Goal: Task Accomplishment & Management: Complete application form

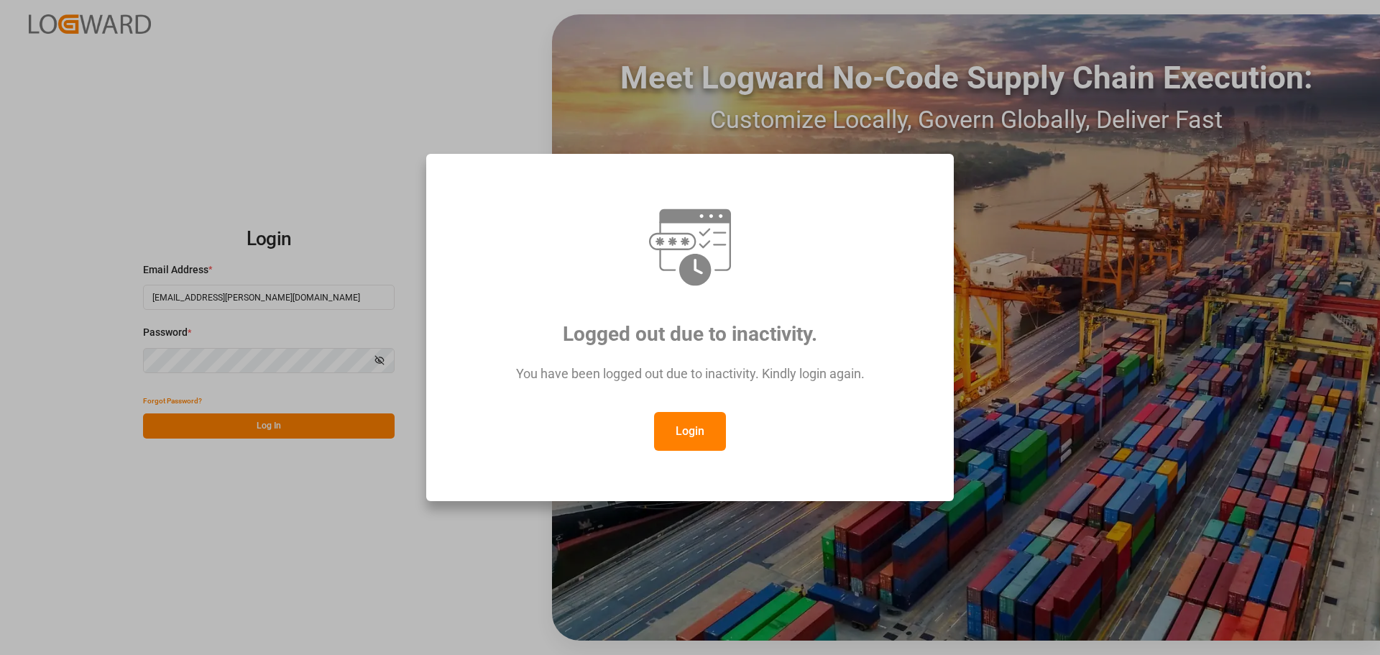
click at [696, 431] on button "Login" at bounding box center [690, 431] width 72 height 39
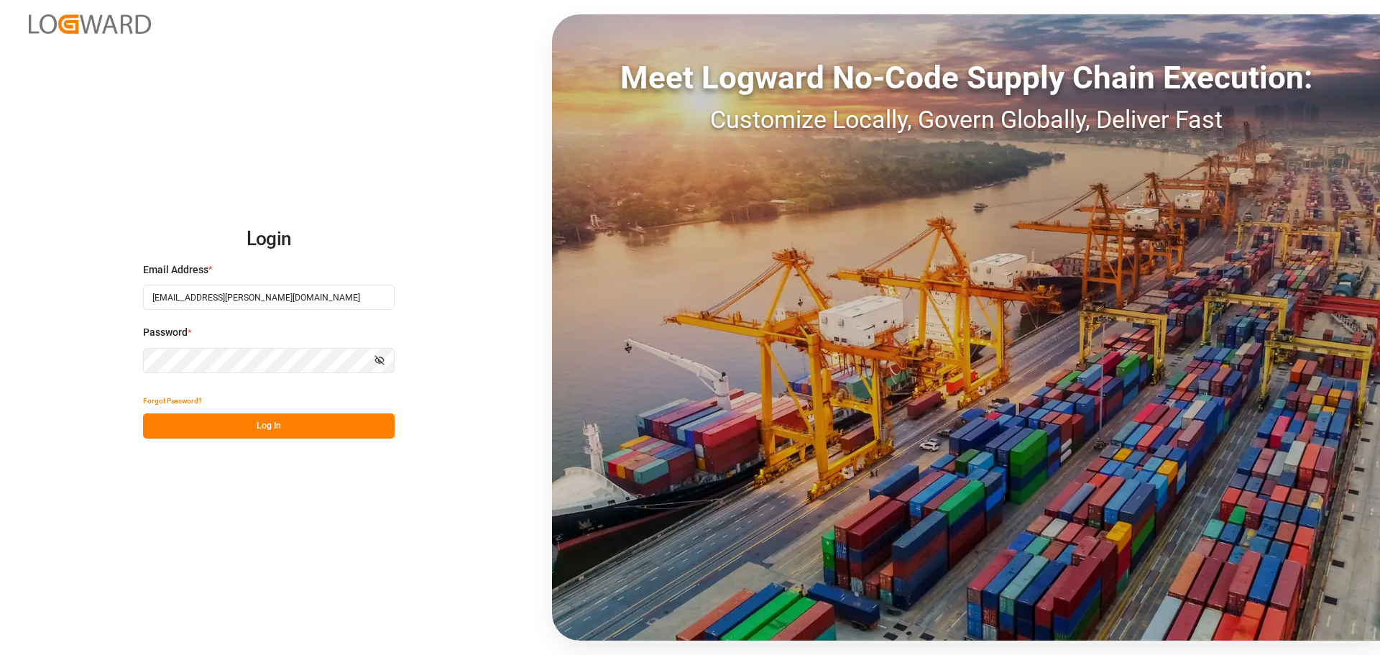
click at [293, 426] on button "Log In" at bounding box center [269, 425] width 252 height 25
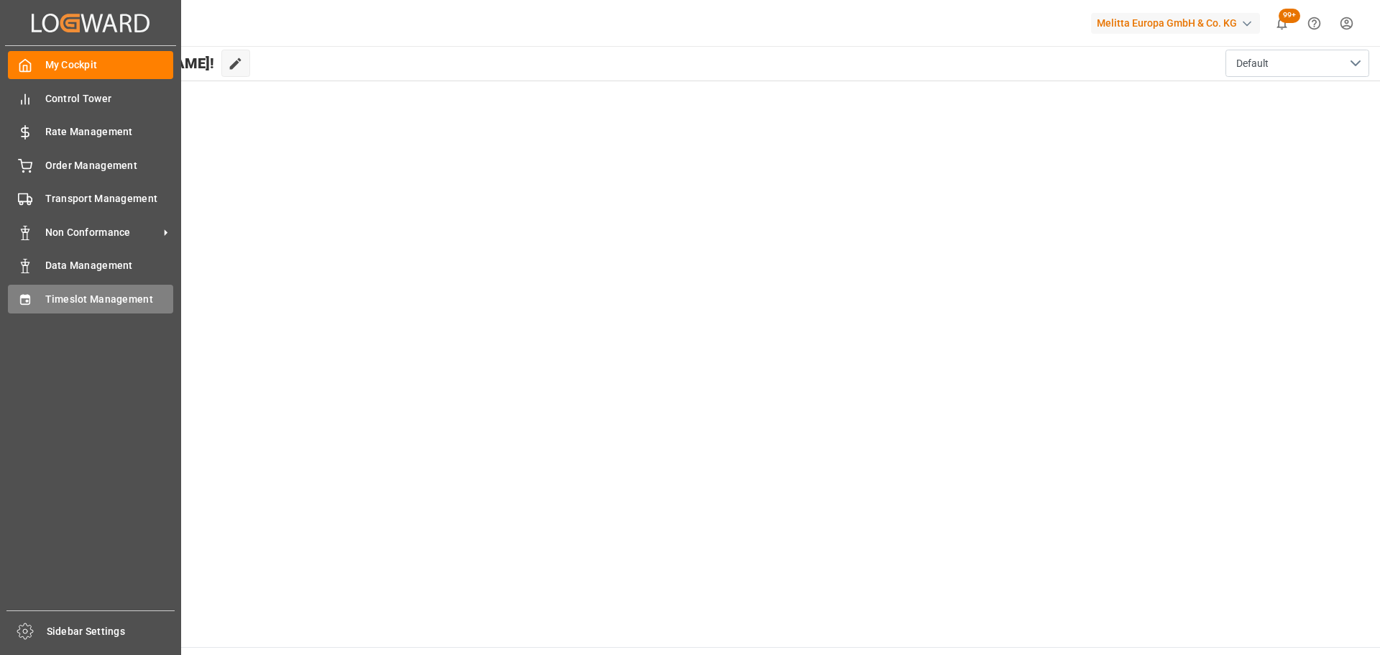
click at [52, 298] on span "Timeslot Management" at bounding box center [109, 299] width 129 height 15
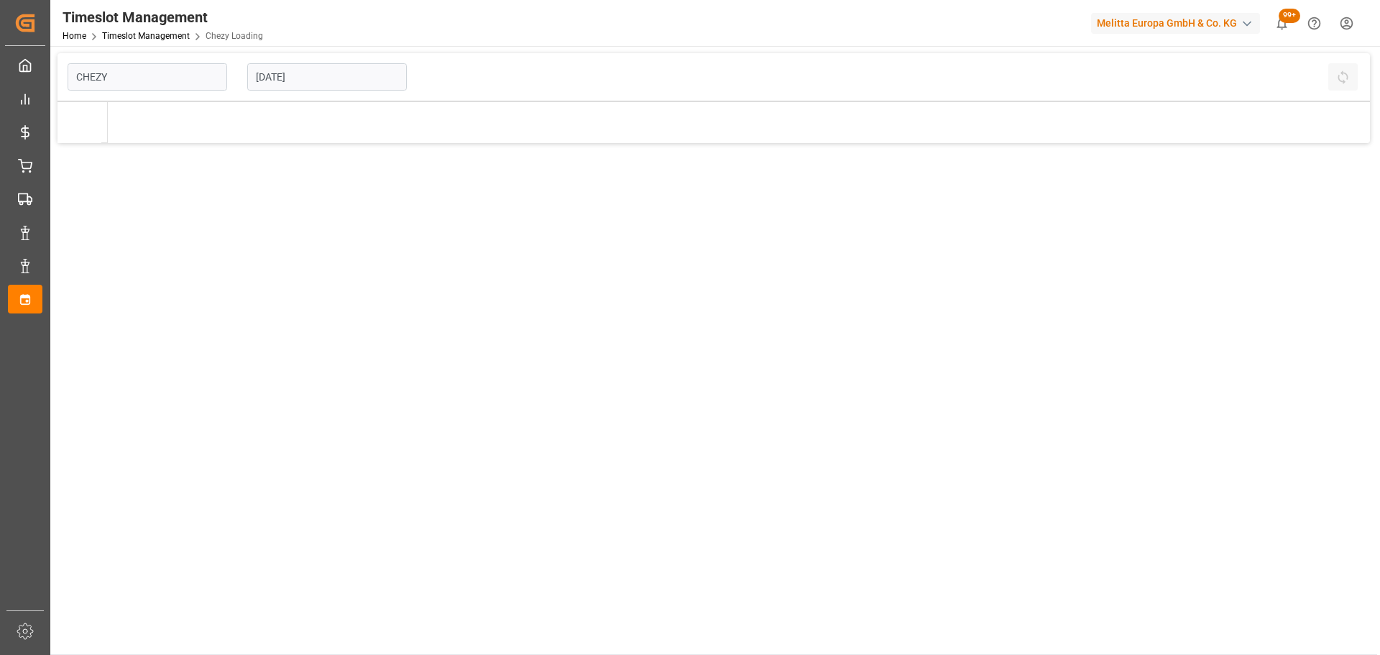
type input "Chezy Loading"
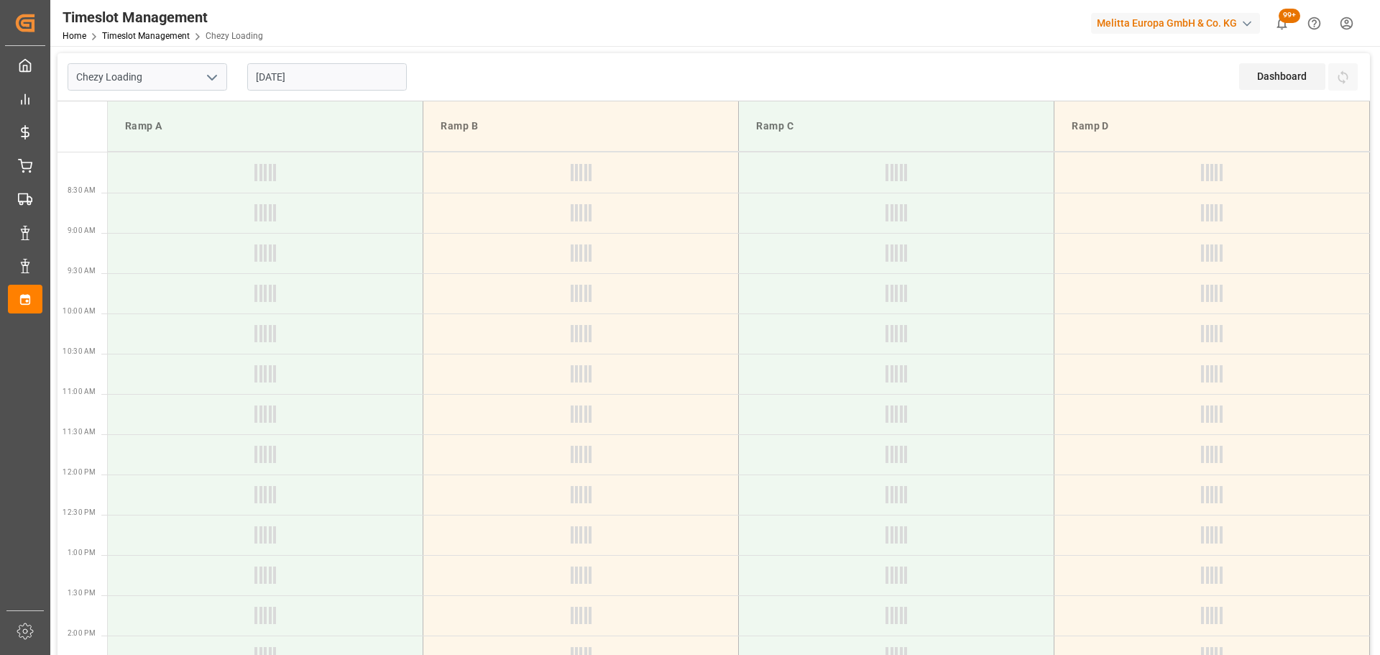
click at [285, 82] on input "[DATE]" at bounding box center [327, 76] width 160 height 27
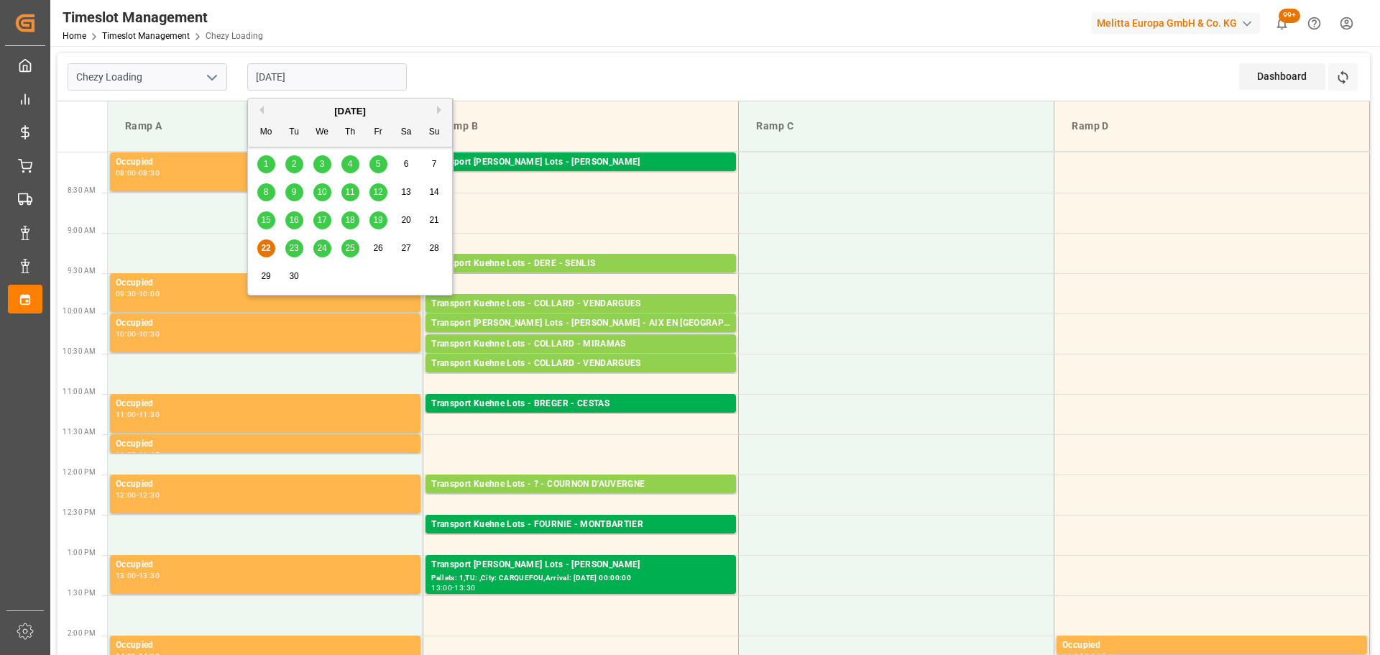
click at [293, 249] on span "23" at bounding box center [293, 248] width 9 height 10
type input "[DATE]"
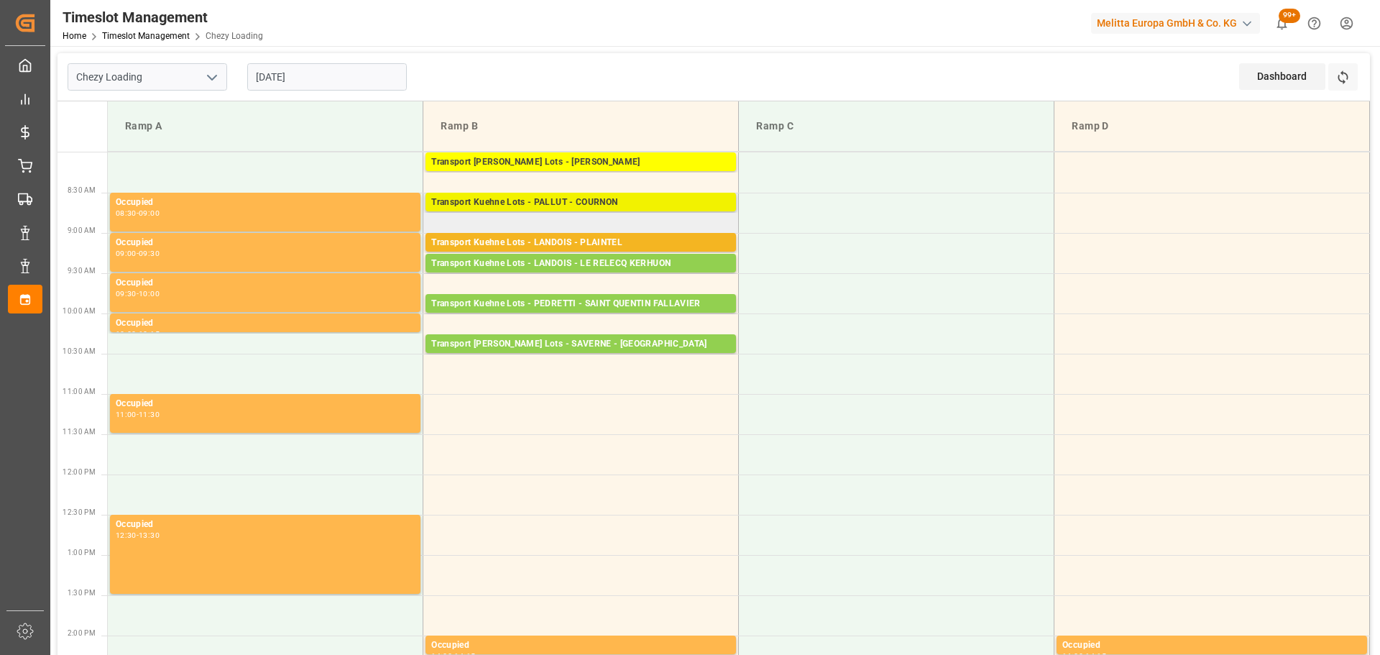
click at [571, 201] on div "Transport Kuehne Lots - PALLUT - COURNON" at bounding box center [580, 203] width 299 height 14
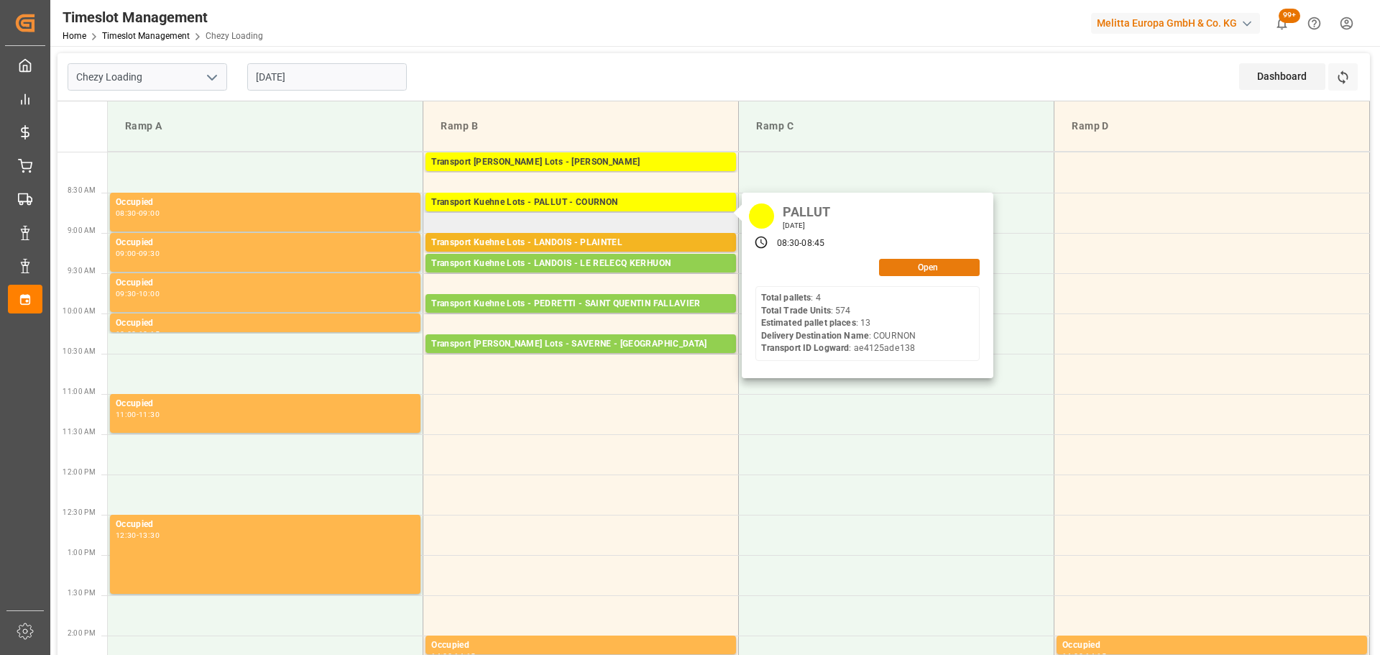
click at [935, 265] on button "Open" at bounding box center [929, 267] width 101 height 17
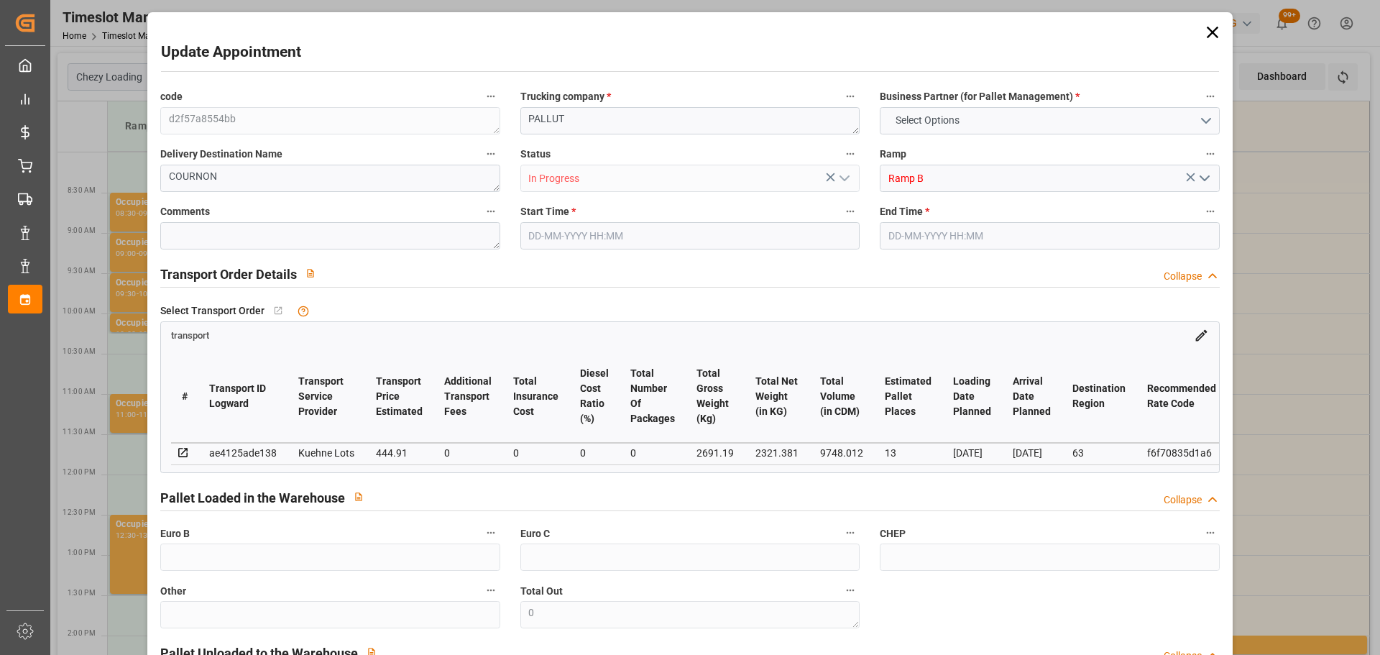
type input "13"
type input "444.91"
type input "0"
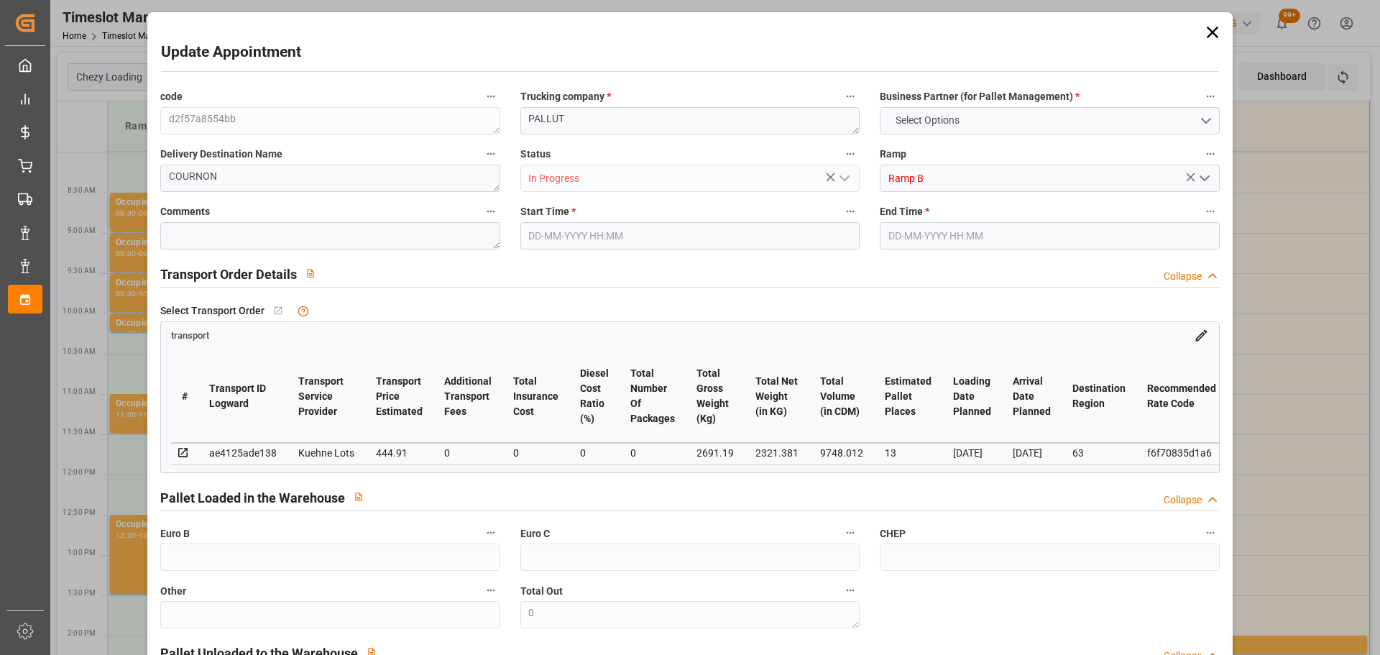
type input "444.91"
type input "0"
type input "2321.381"
type input "3653.786"
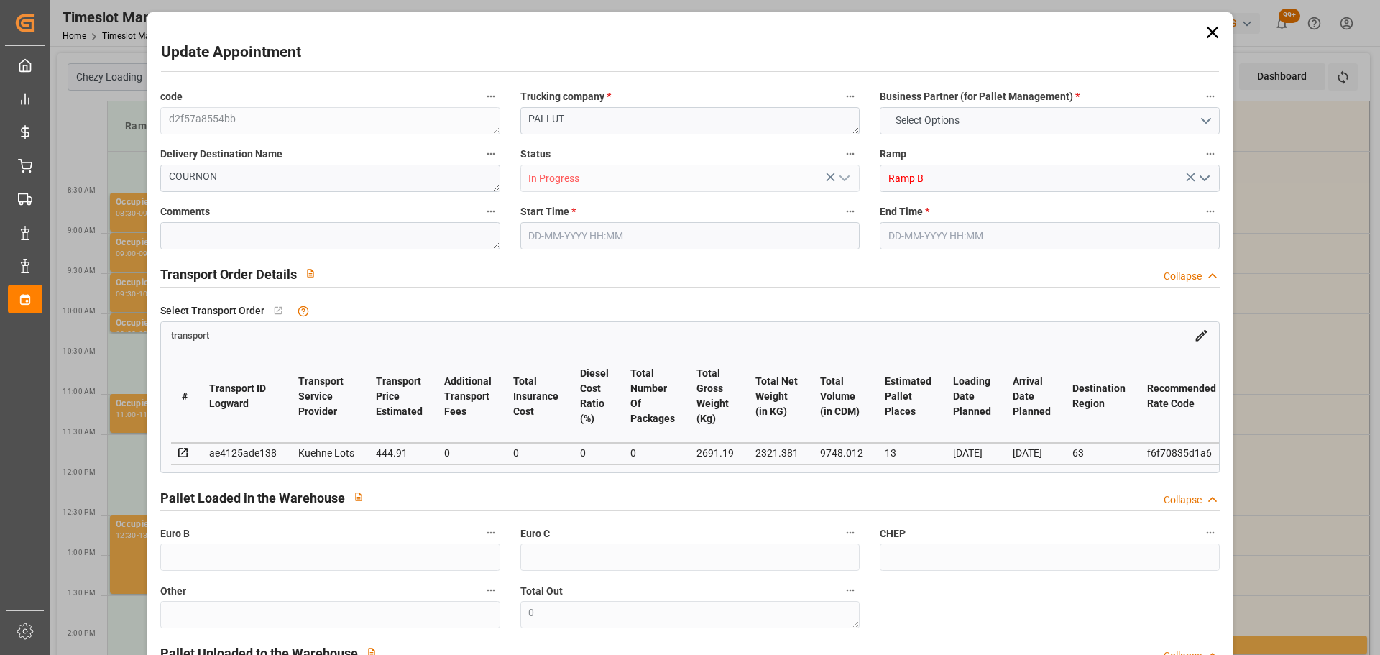
type input "9748.012"
type input "63"
type input "4"
type input "574"
type input "40"
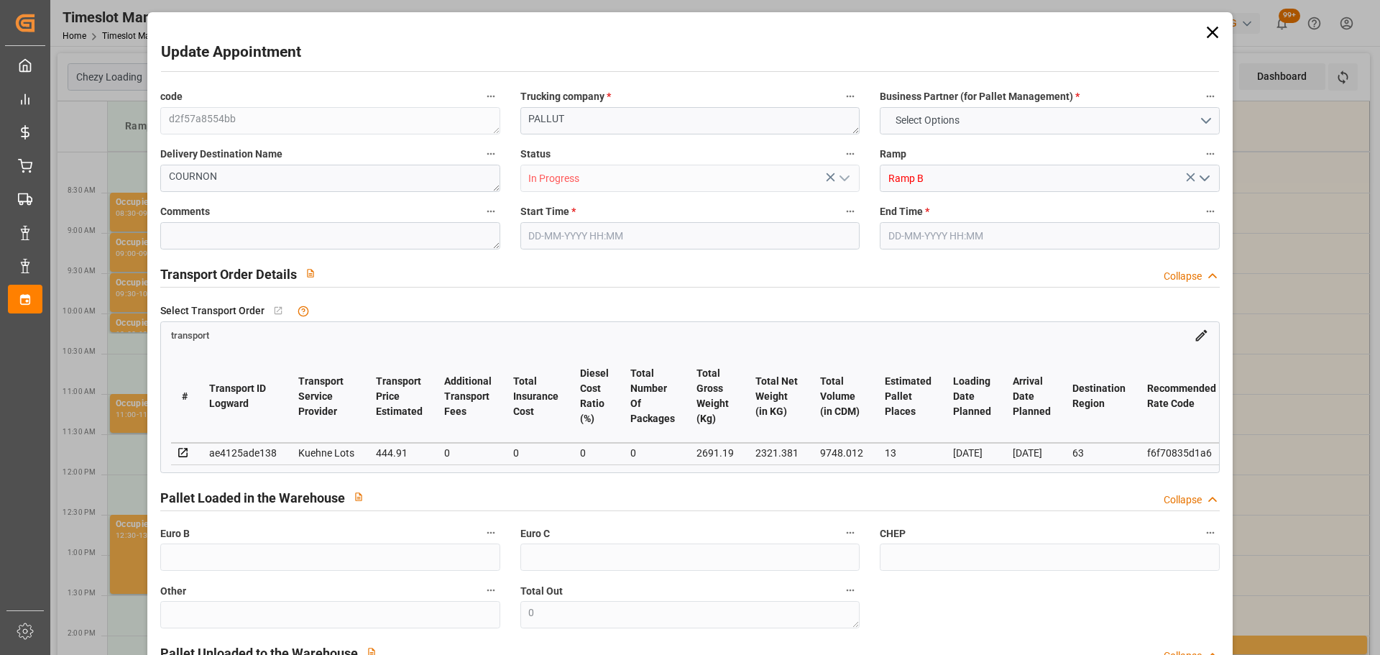
type input "101"
type input "2691.19"
type input "0"
type input "4710.8598"
type input "0"
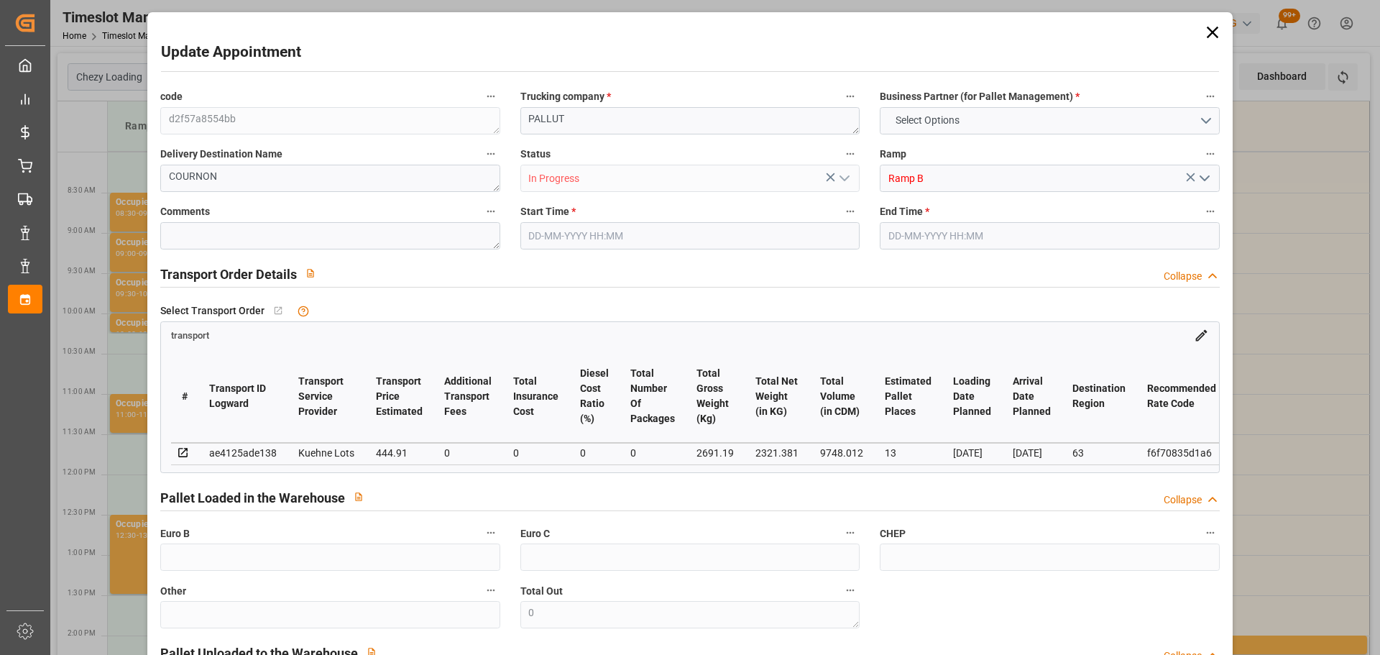
type input "0"
type input "21"
type input "35"
type input "[DATE] 08:30"
type input "[DATE] 08:45"
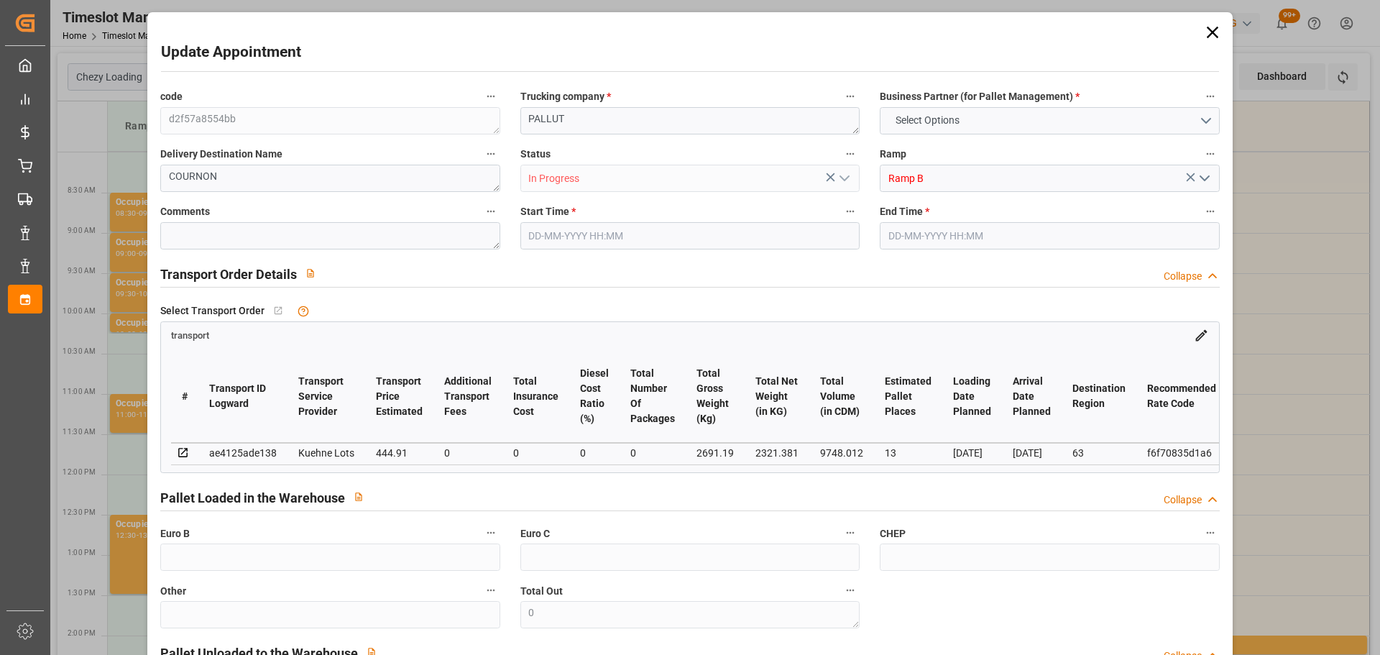
type input "[DATE] 12:58"
type input "[DATE] 11:29"
type input "[DATE]"
click at [1204, 32] on icon at bounding box center [1213, 32] width 20 height 20
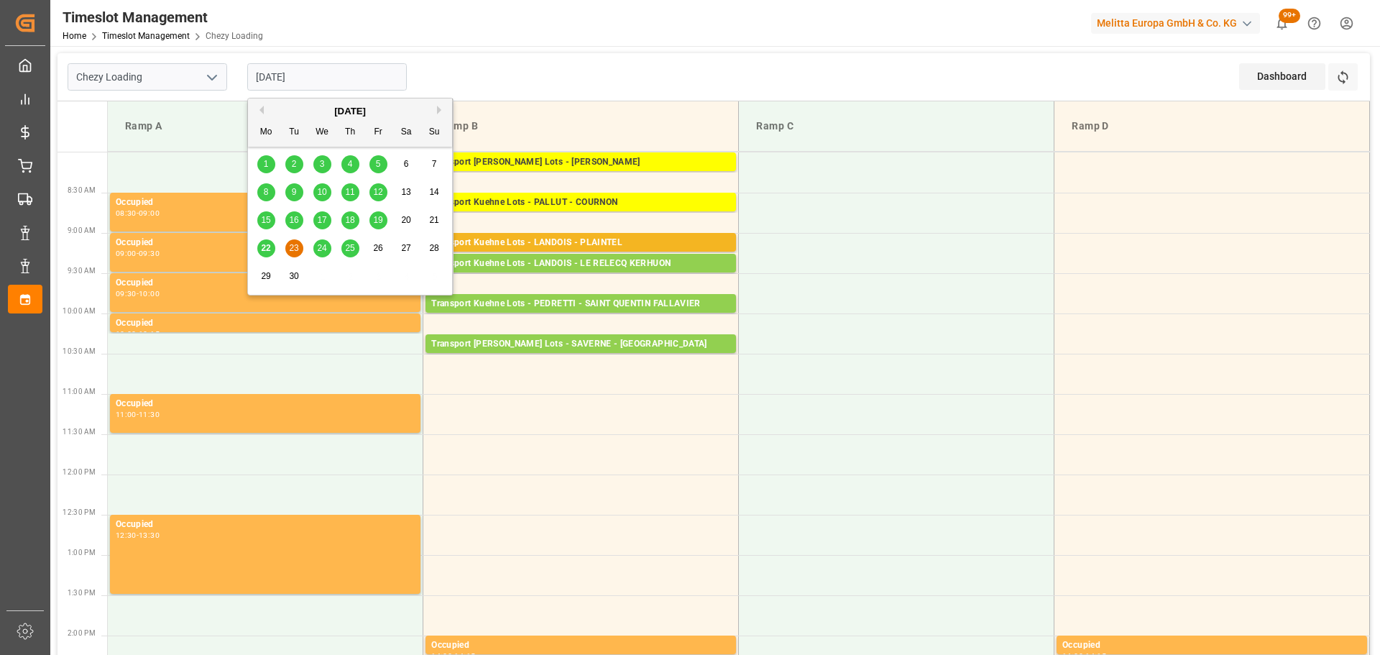
click at [286, 74] on input "[DATE]" at bounding box center [327, 76] width 160 height 27
click at [262, 247] on span "22" at bounding box center [265, 248] width 9 height 10
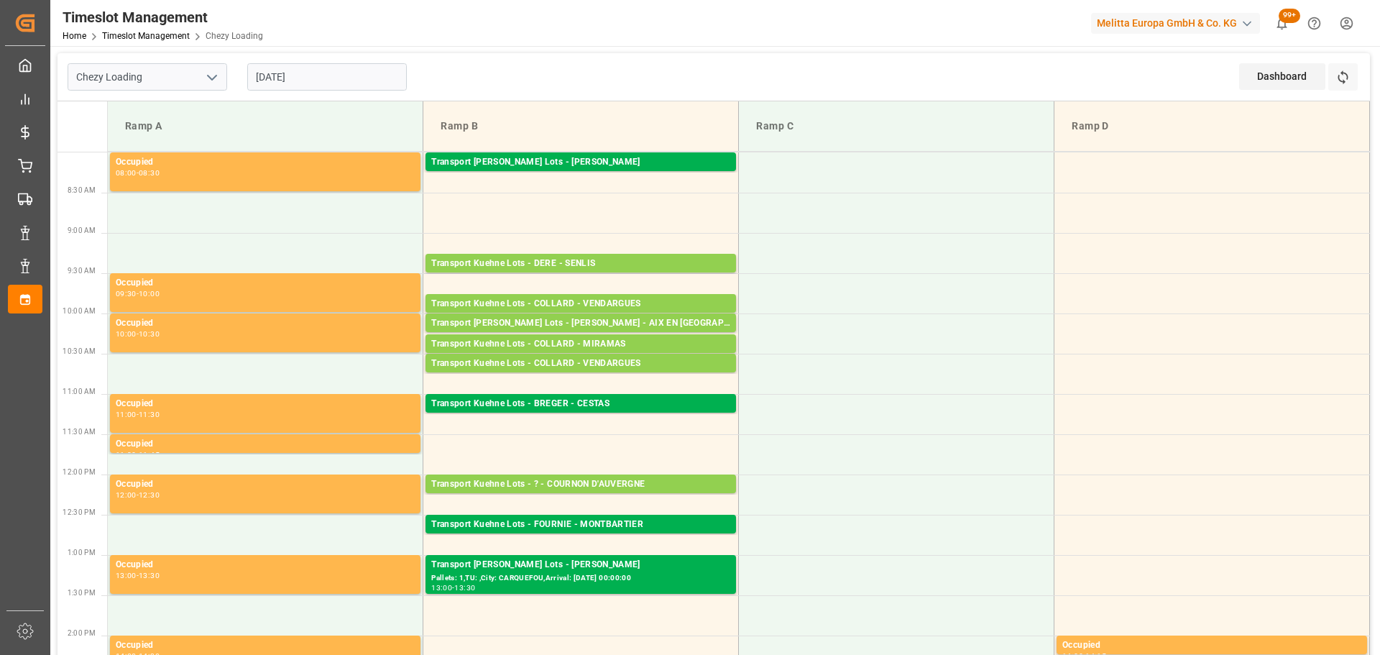
click at [319, 75] on input "[DATE]" at bounding box center [327, 76] width 160 height 27
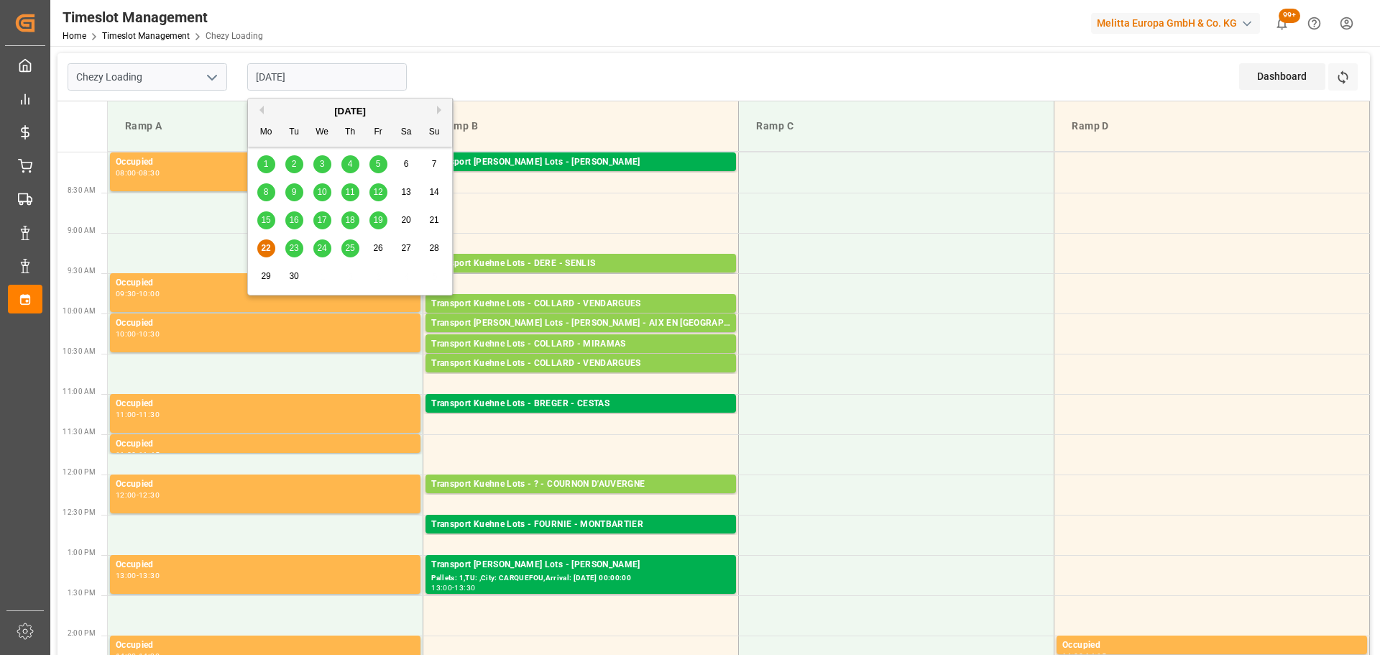
click at [293, 250] on span "23" at bounding box center [293, 248] width 9 height 10
type input "[DATE]"
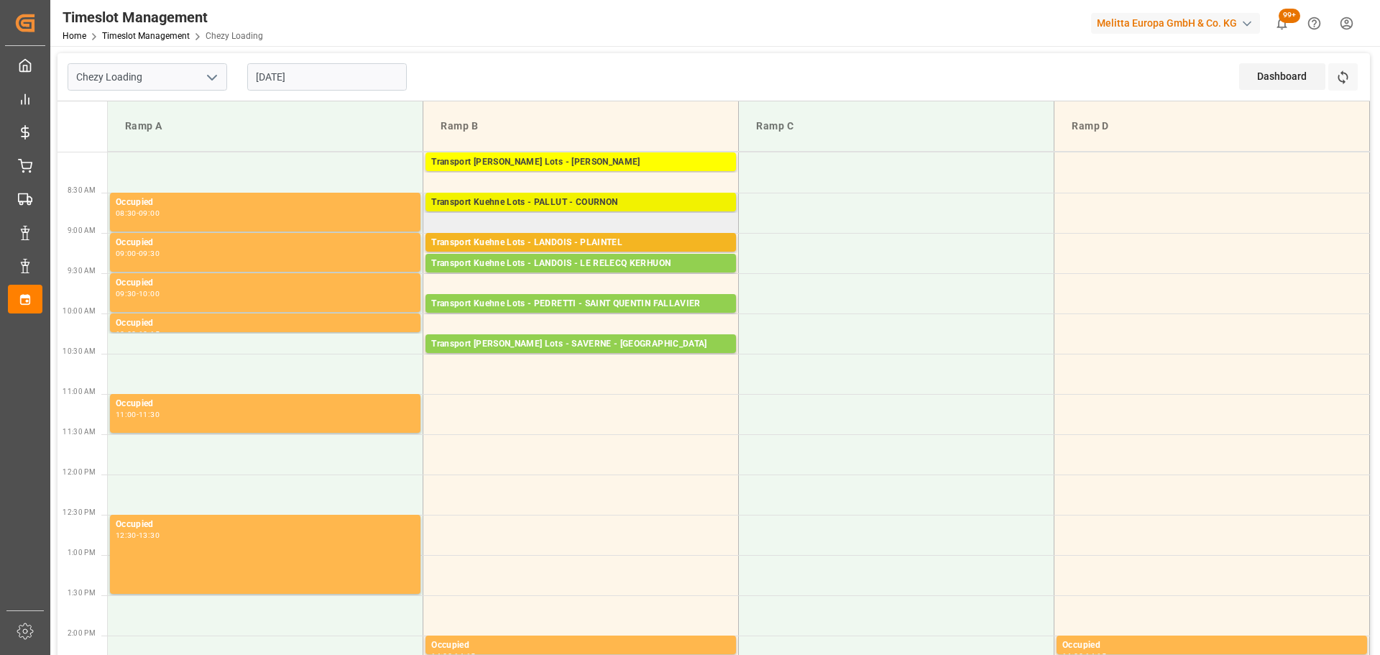
click at [577, 201] on div "Transport Kuehne Lots - PALLUT - COURNON" at bounding box center [580, 203] width 299 height 14
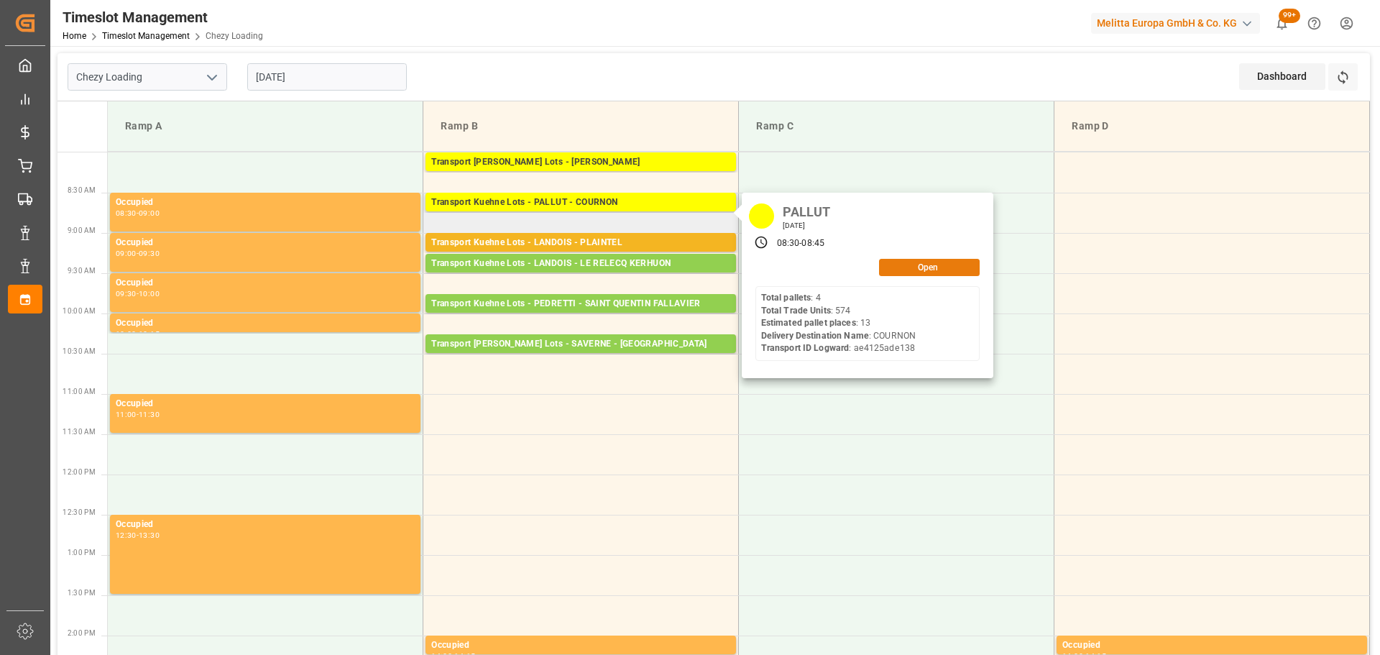
click at [918, 266] on button "Open" at bounding box center [929, 267] width 101 height 17
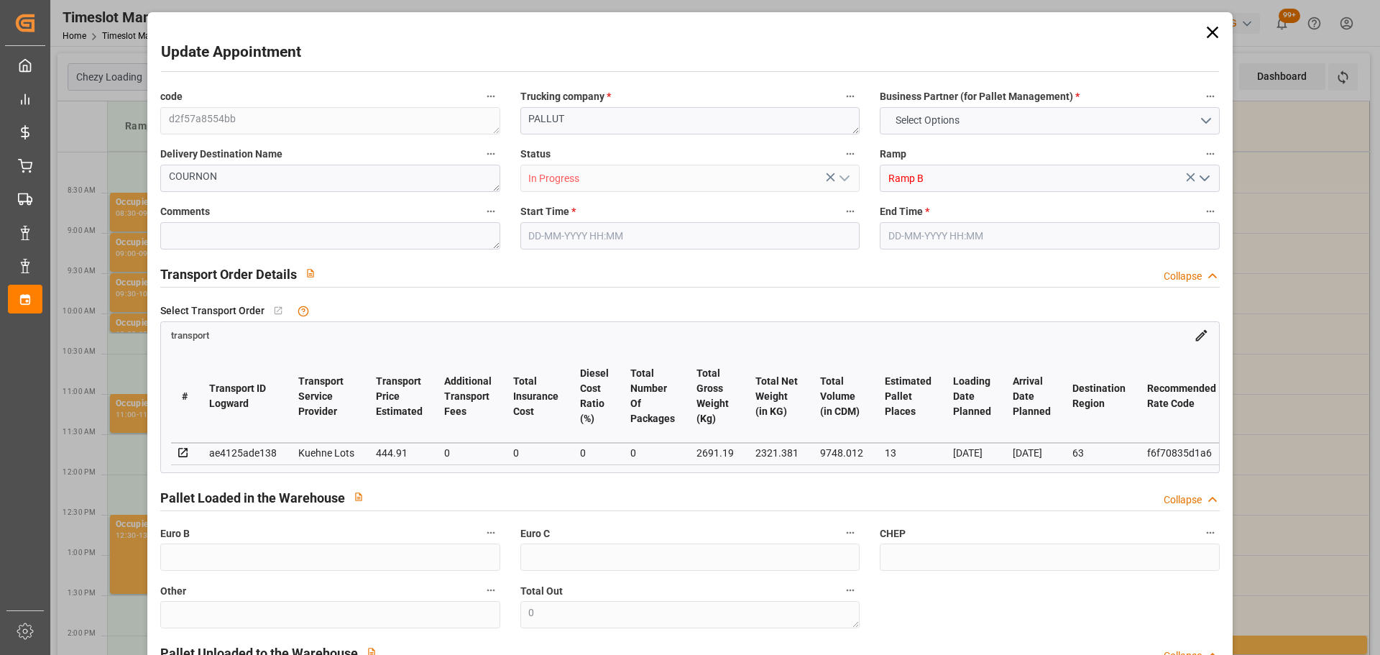
type input "13"
type input "444.91"
type input "0"
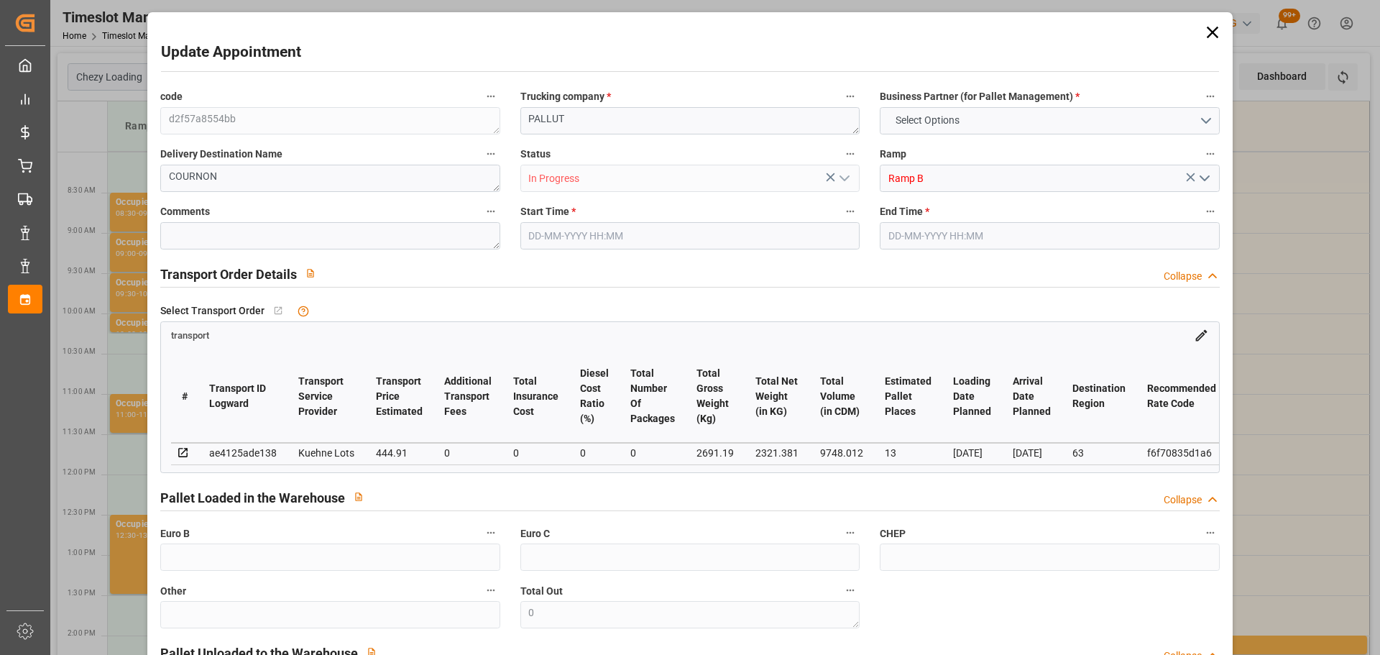
type input "444.91"
type input "0"
type input "2321.381"
type input "3653.786"
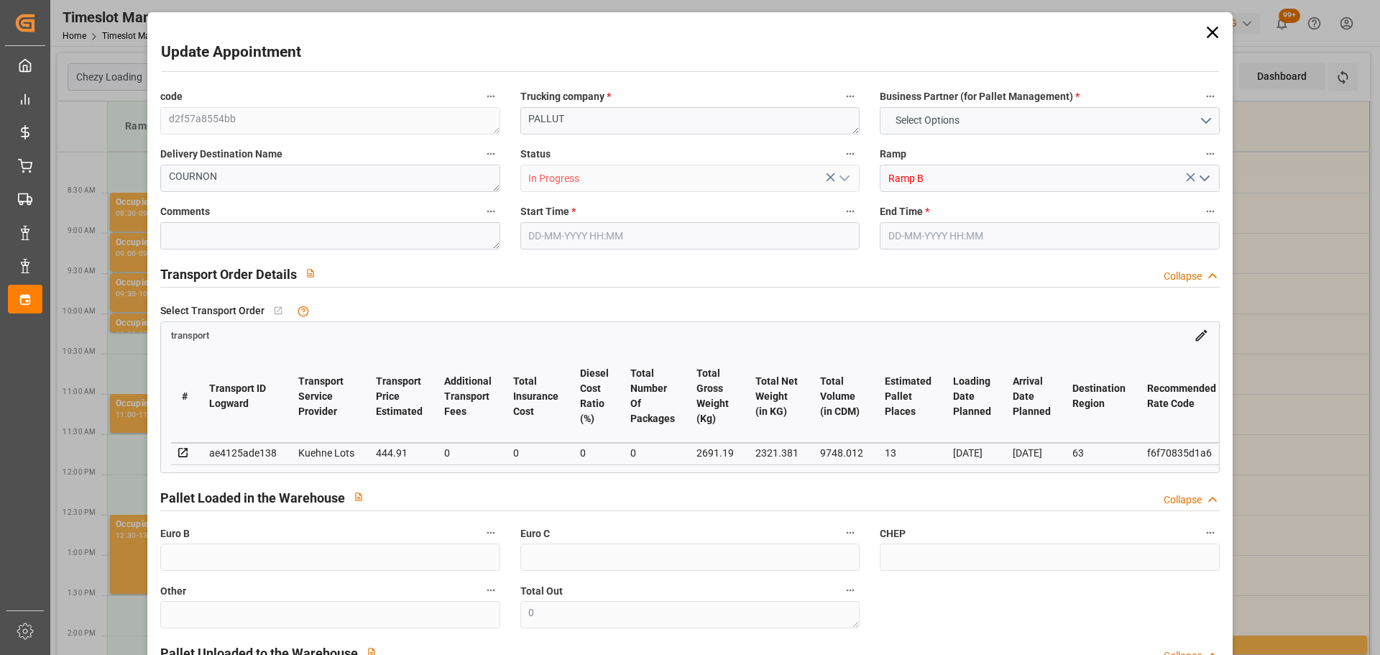
type input "9748.012"
type input "63"
type input "4"
type input "574"
type input "40"
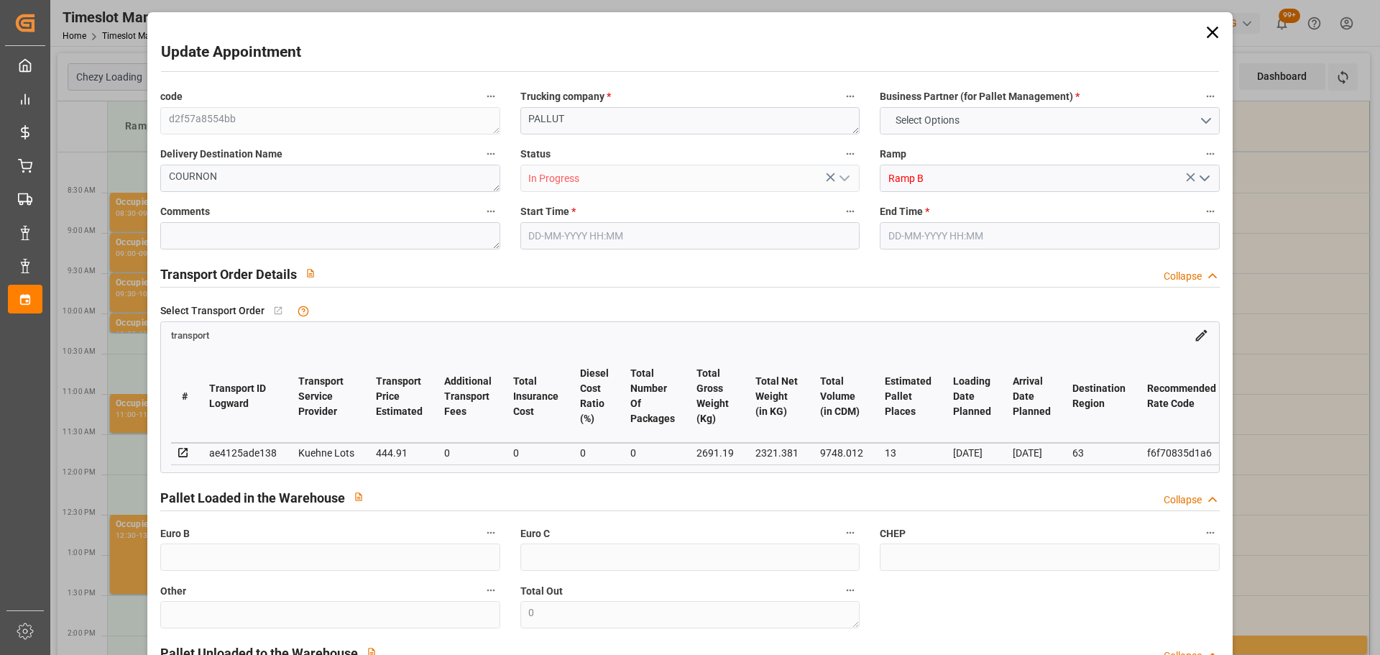
type input "101"
type input "2691.19"
type input "0"
type input "4710.8598"
type input "0"
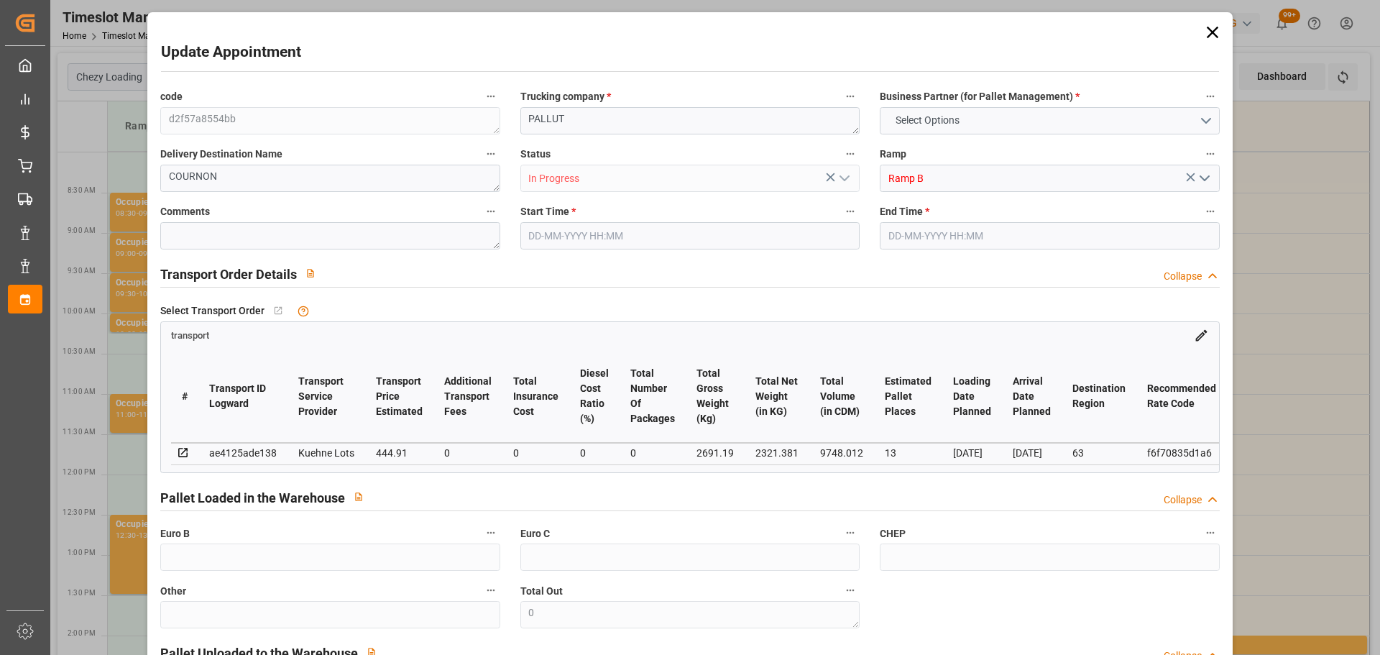
type input "0"
type input "21"
type input "35"
type input "[DATE] 08:30"
type input "[DATE] 08:45"
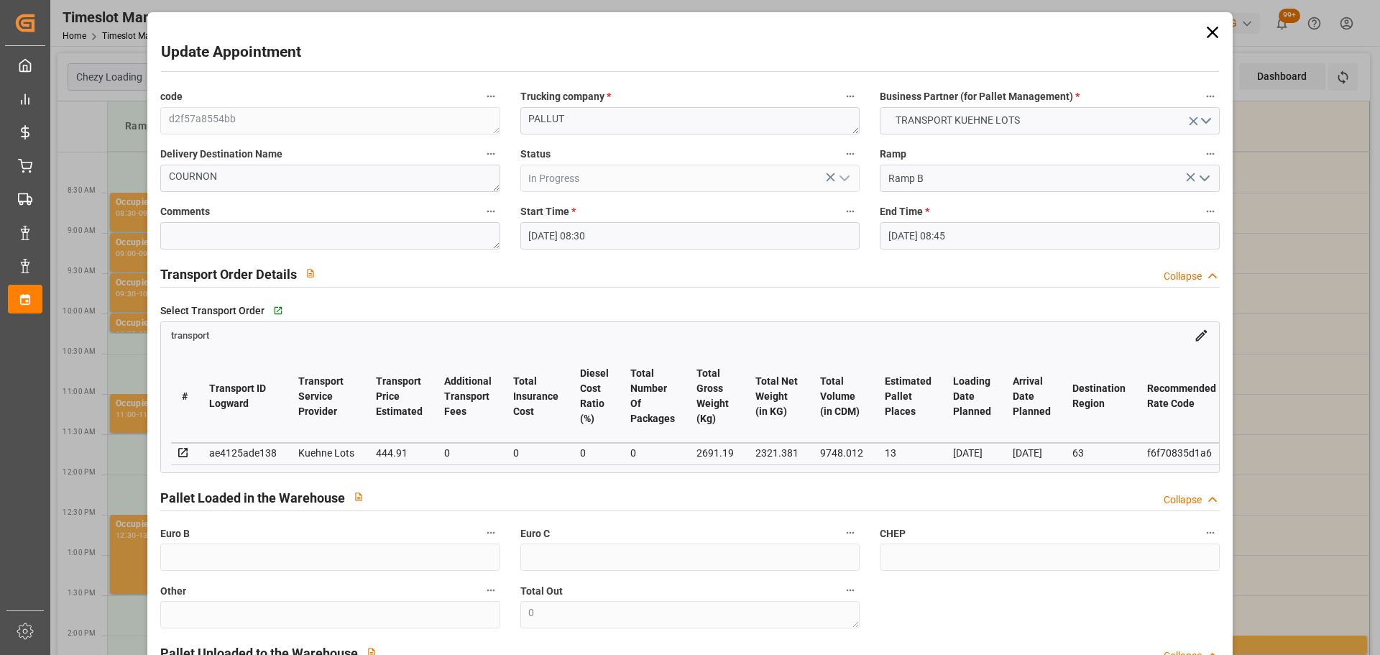
type input "[DATE] 12:58"
type input "[DATE] 11:29"
type input "[DATE]"
click at [395, 122] on div "code d2f57a8554bb Trucking company * PALLUT Business Partner (for Pallet Manage…" at bounding box center [689, 435] width 1079 height 707
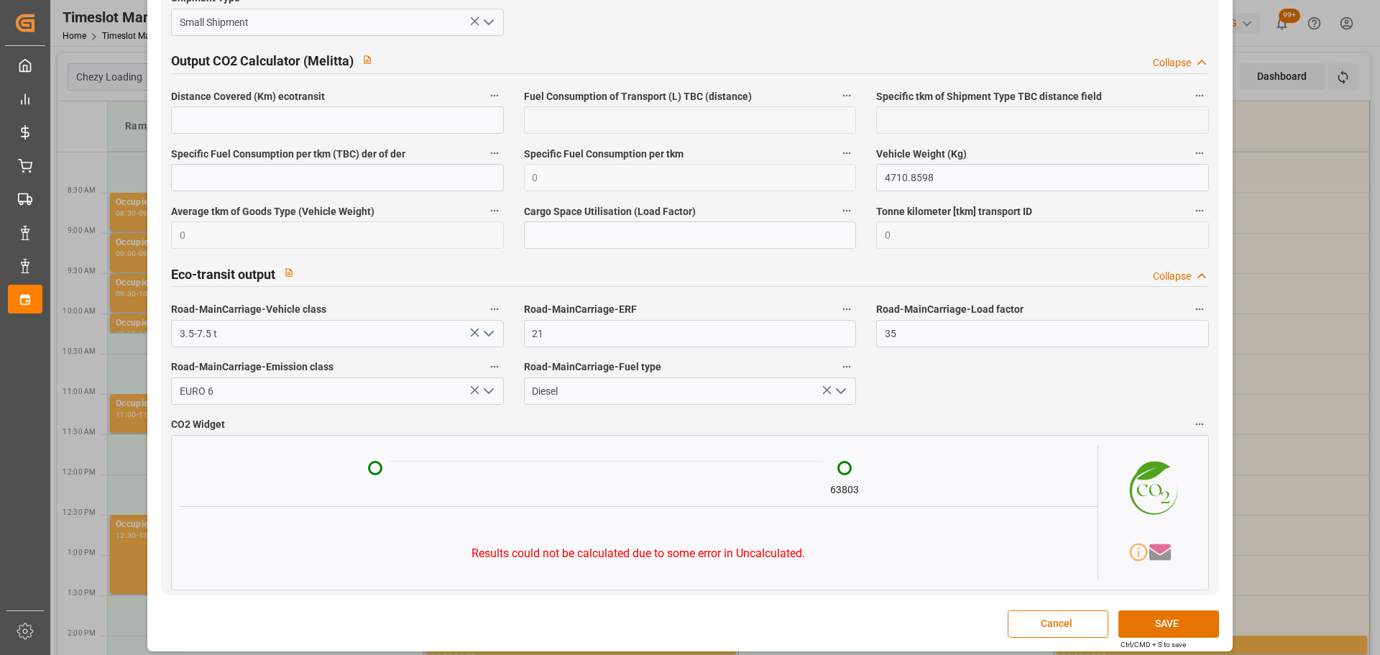
scroll to position [2415, 0]
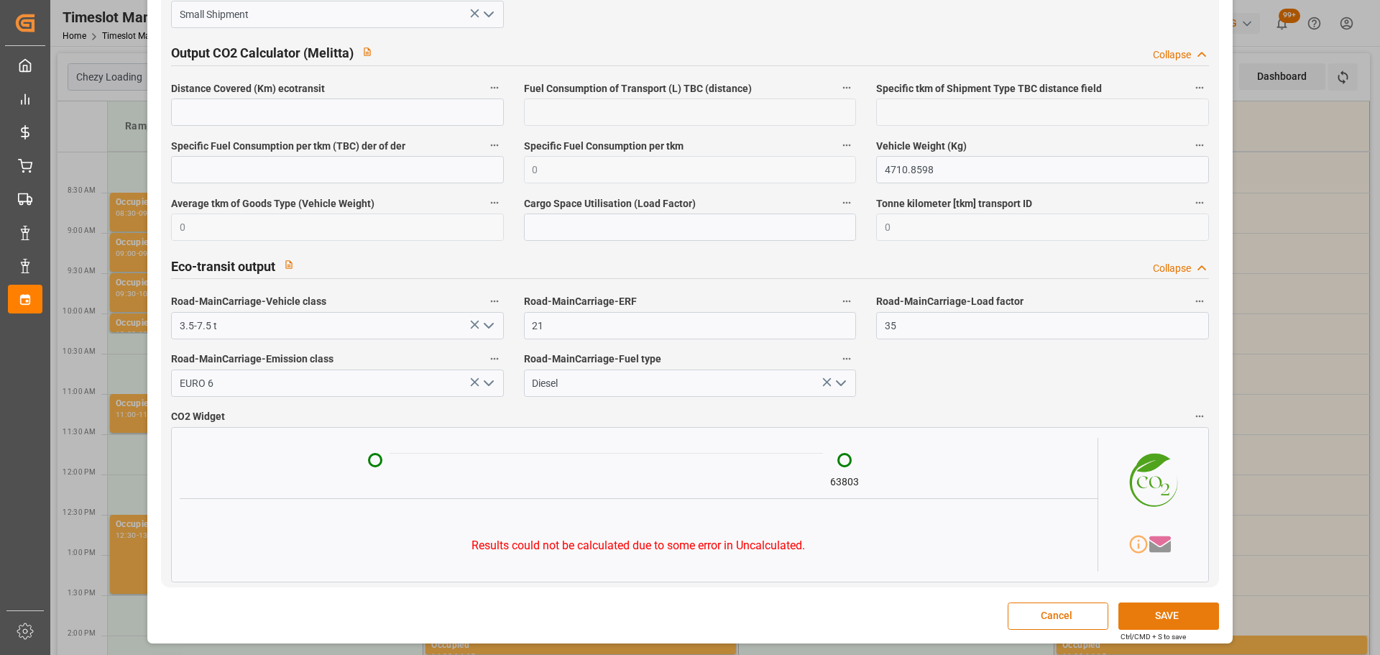
type textarea "?"
click at [1165, 620] on button "SAVE" at bounding box center [1169, 616] width 101 height 27
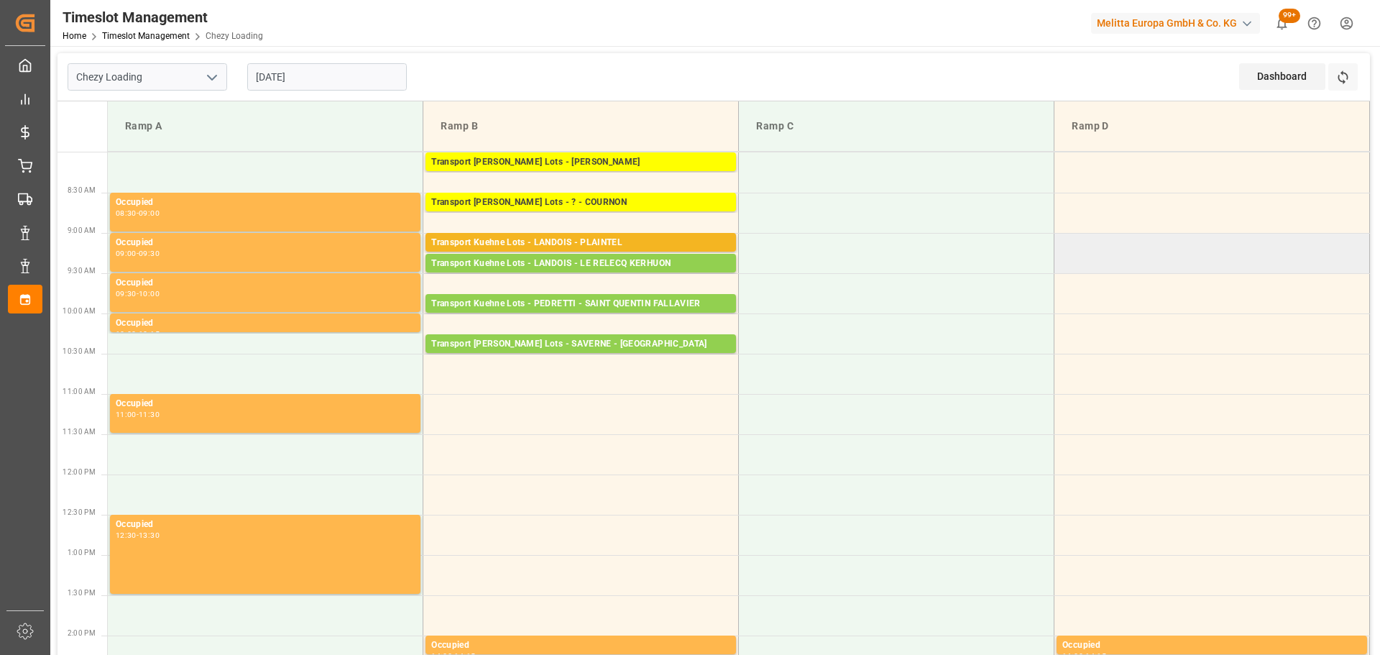
click at [1271, 235] on td at bounding box center [1213, 253] width 316 height 40
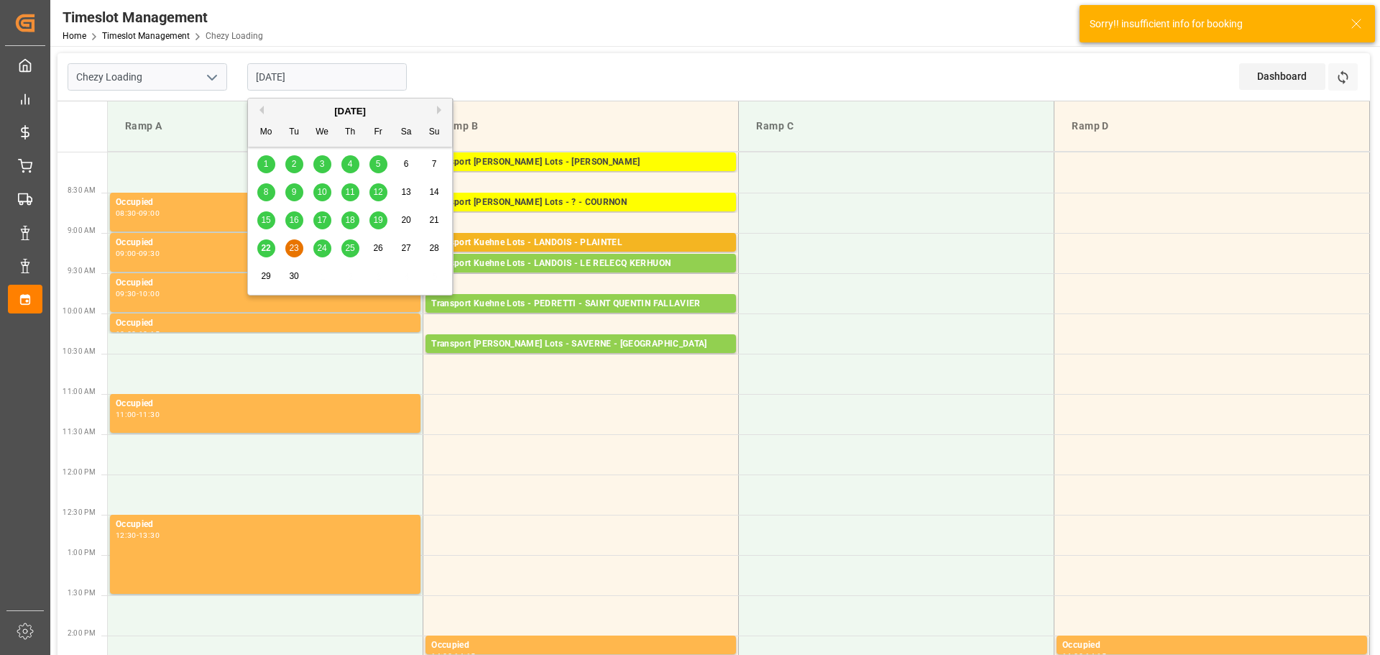
click at [330, 79] on input "[DATE]" at bounding box center [327, 76] width 160 height 27
click at [270, 247] on span "22" at bounding box center [265, 248] width 9 height 10
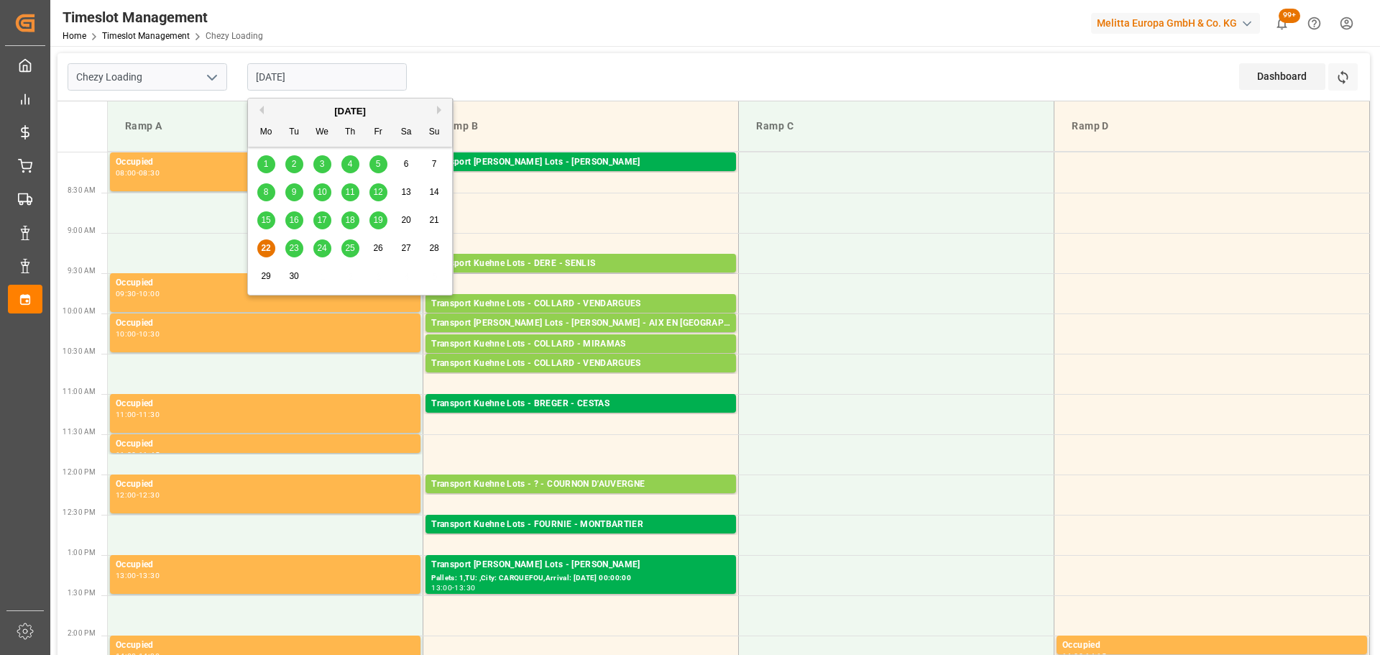
click at [332, 76] on input "[DATE]" at bounding box center [327, 76] width 160 height 27
click at [295, 248] on span "23" at bounding box center [293, 248] width 9 height 10
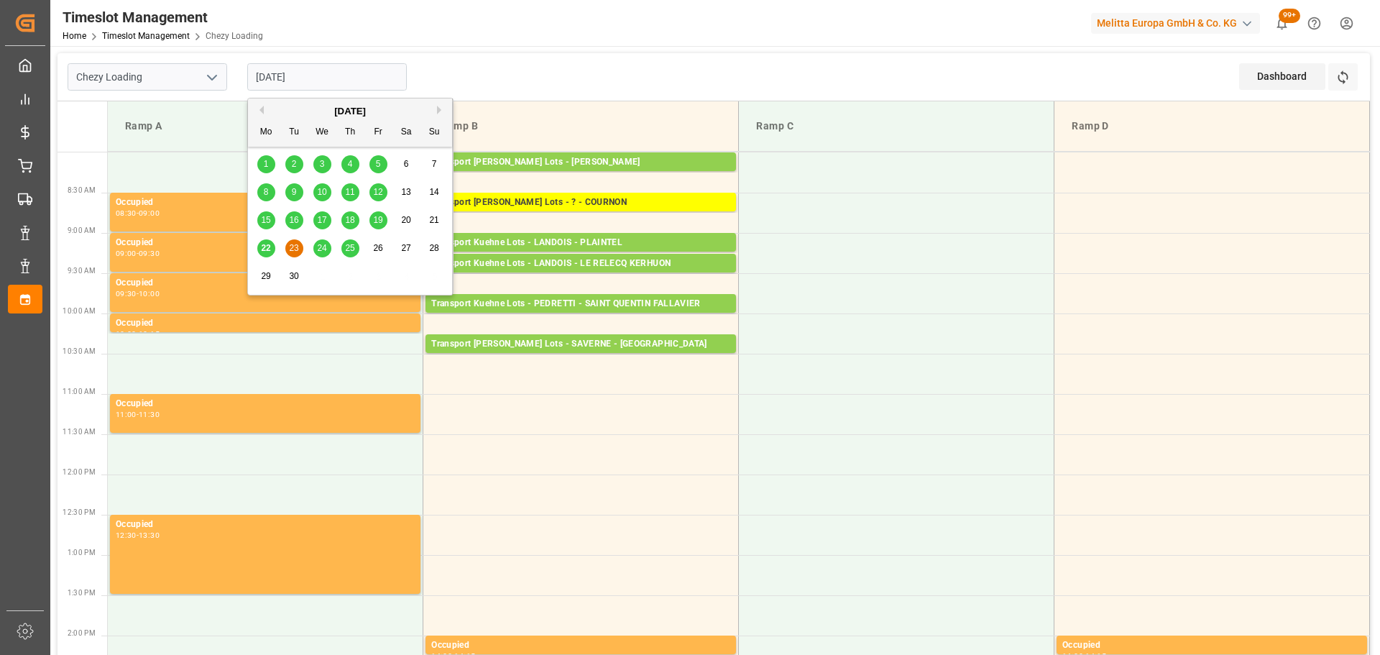
click at [336, 86] on input "[DATE]" at bounding box center [327, 76] width 160 height 27
click at [265, 249] on span "22" at bounding box center [265, 248] width 9 height 10
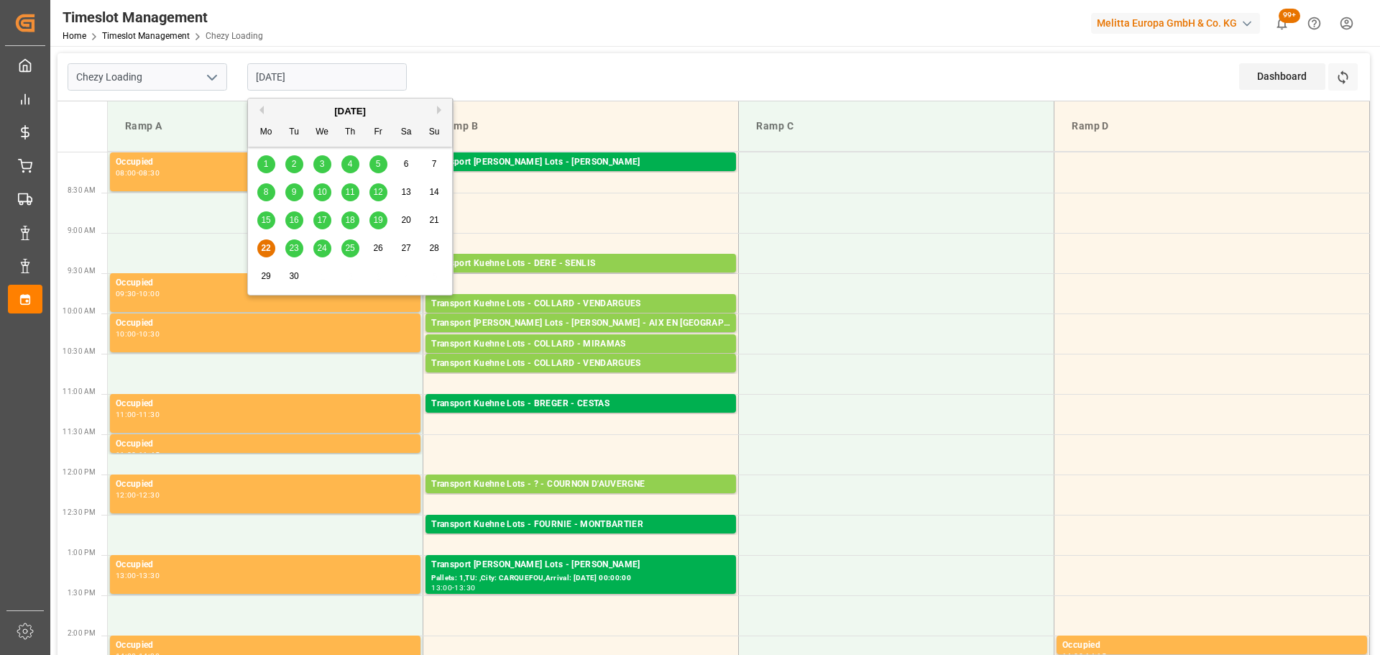
click at [322, 79] on input "[DATE]" at bounding box center [327, 76] width 160 height 27
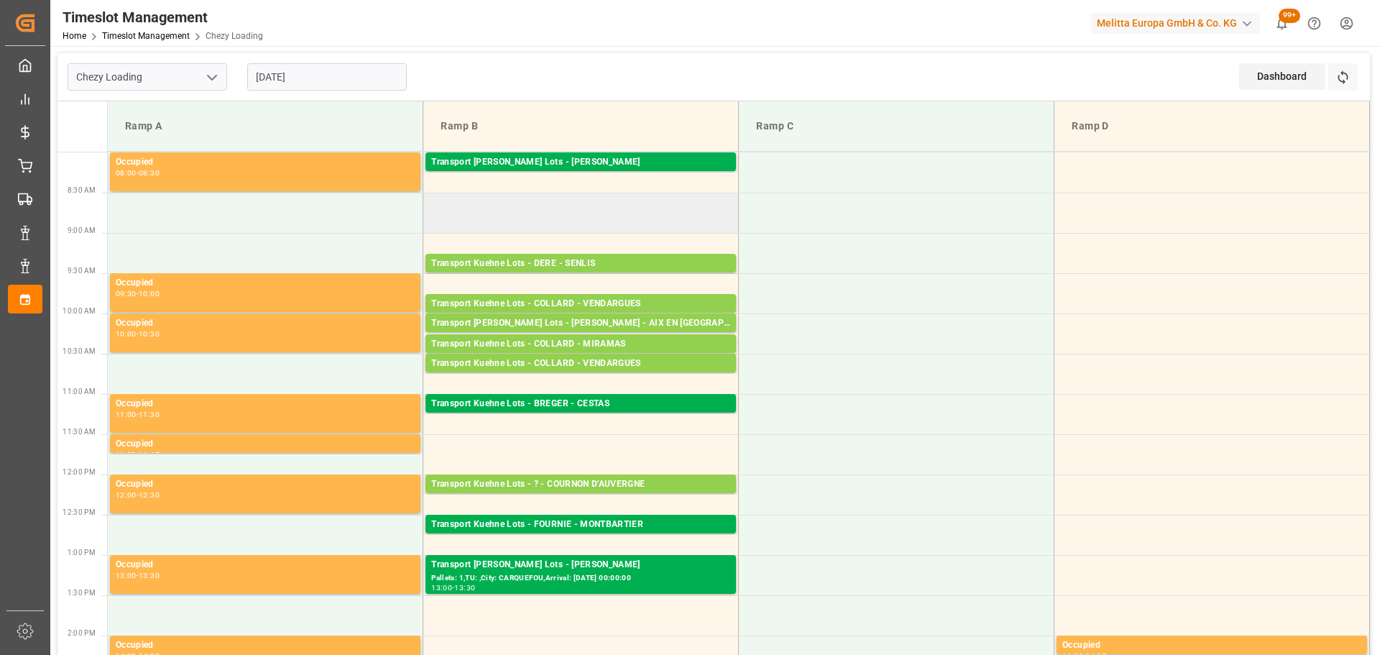
click at [639, 203] on td at bounding box center [581, 213] width 316 height 40
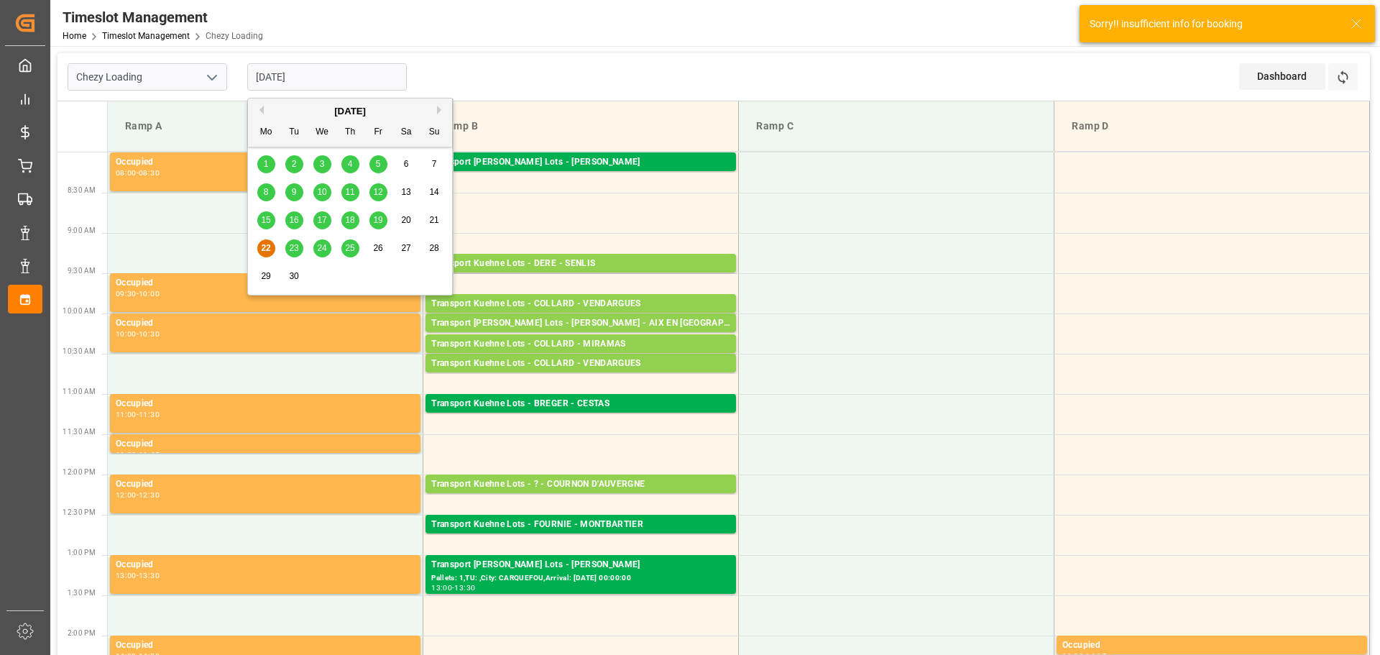
click at [296, 76] on input "[DATE]" at bounding box center [327, 76] width 160 height 27
click at [290, 242] on div "23" at bounding box center [294, 248] width 18 height 17
type input "[DATE]"
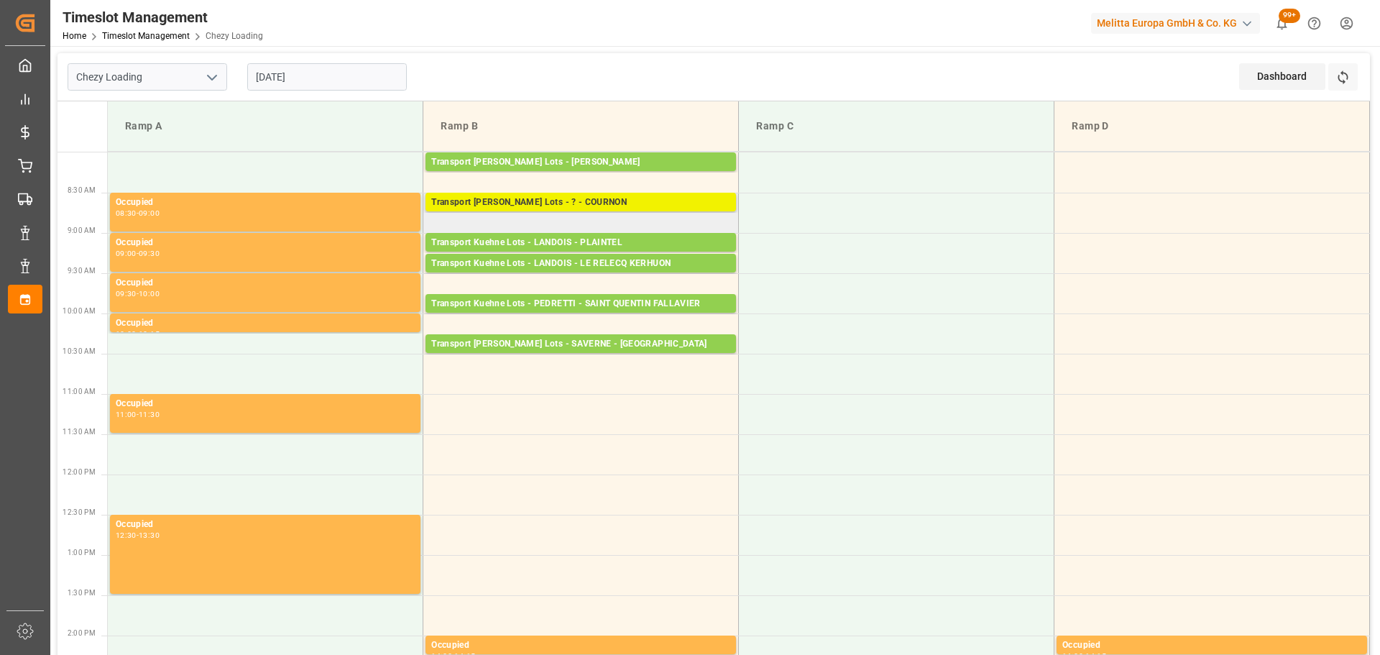
click at [508, 201] on div "Transport [PERSON_NAME] Lots - ? - COURNON" at bounding box center [580, 203] width 299 height 14
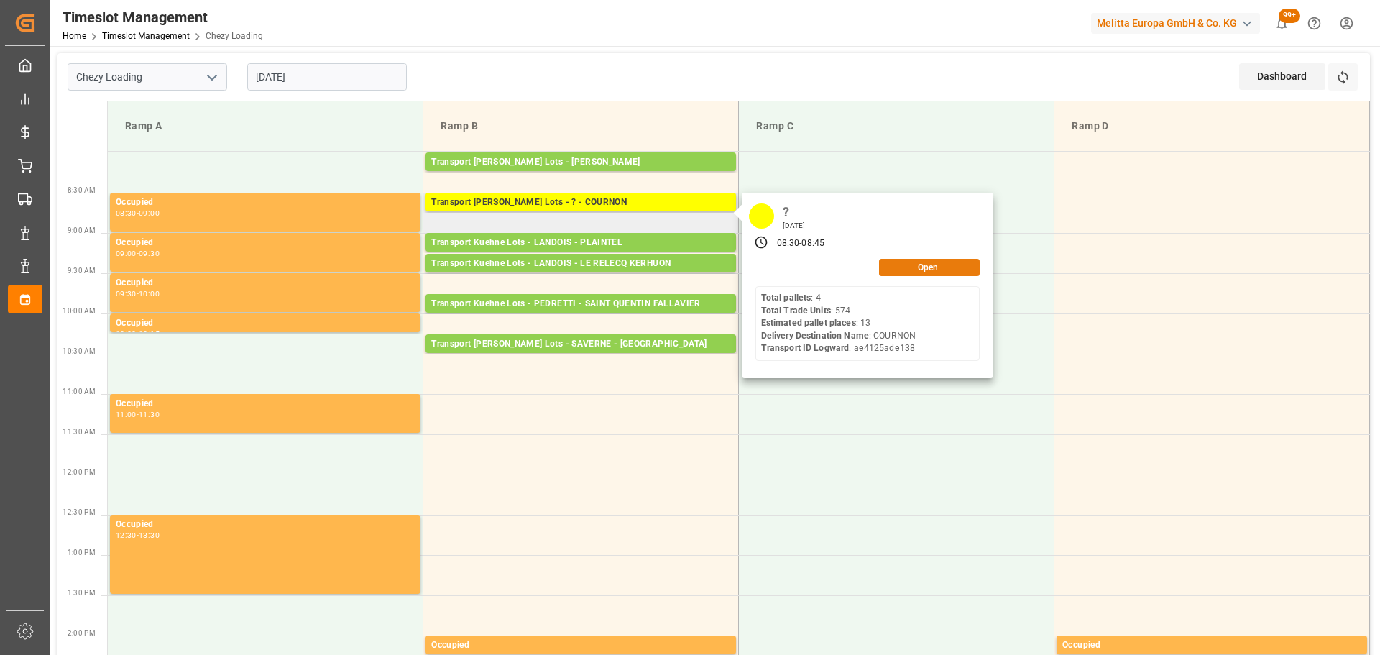
click at [935, 270] on button "Open" at bounding box center [929, 267] width 101 height 17
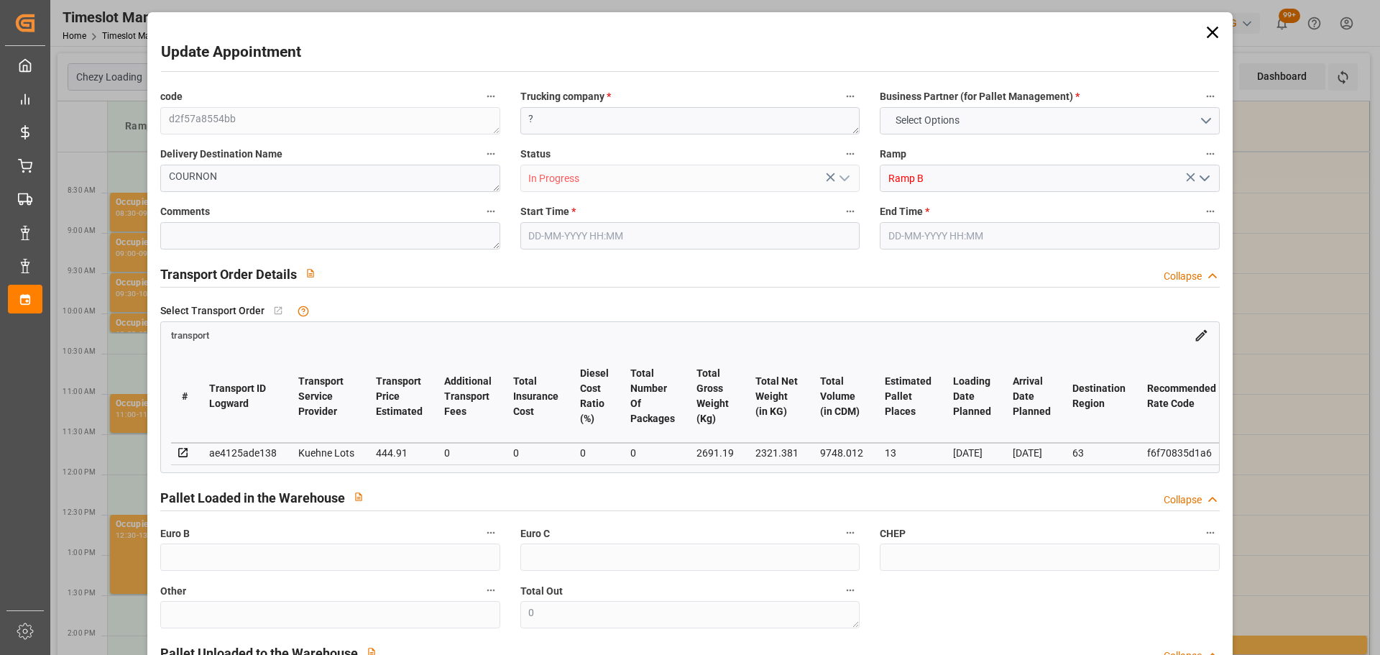
type input "13"
type input "444.91"
type input "0"
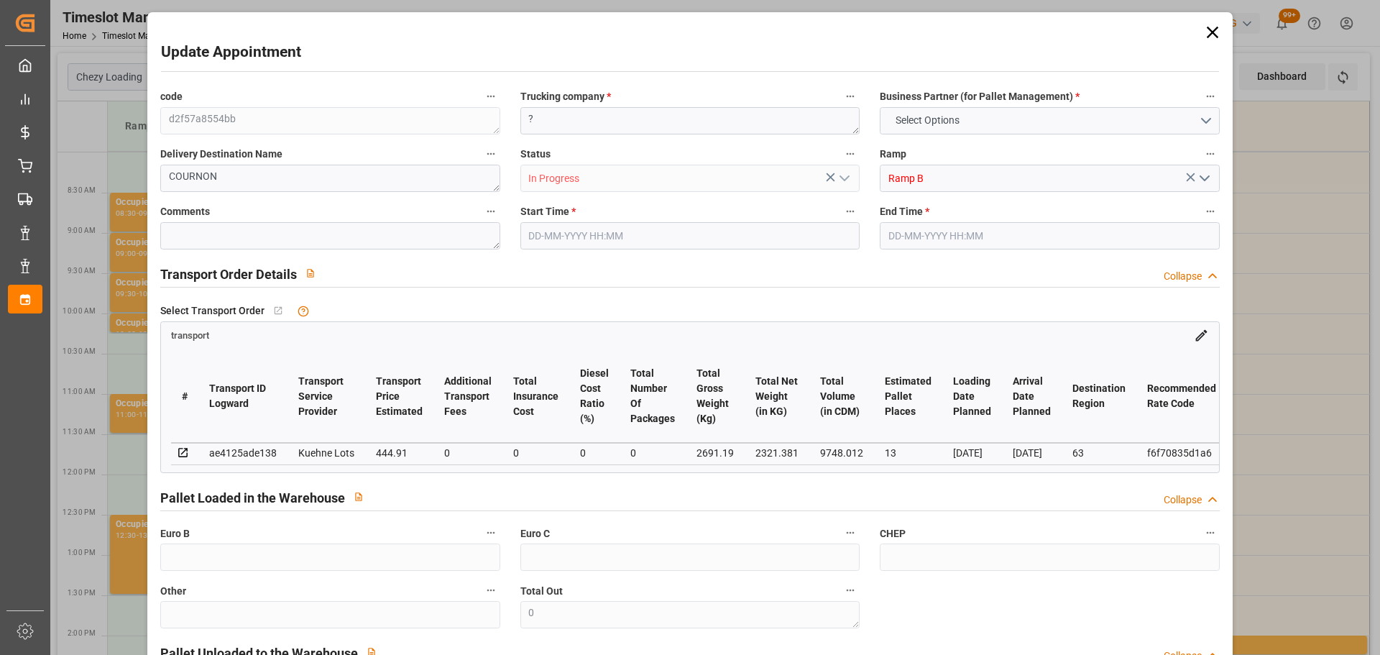
type input "444.91"
type input "0"
type input "2321.381"
type input "3653.786"
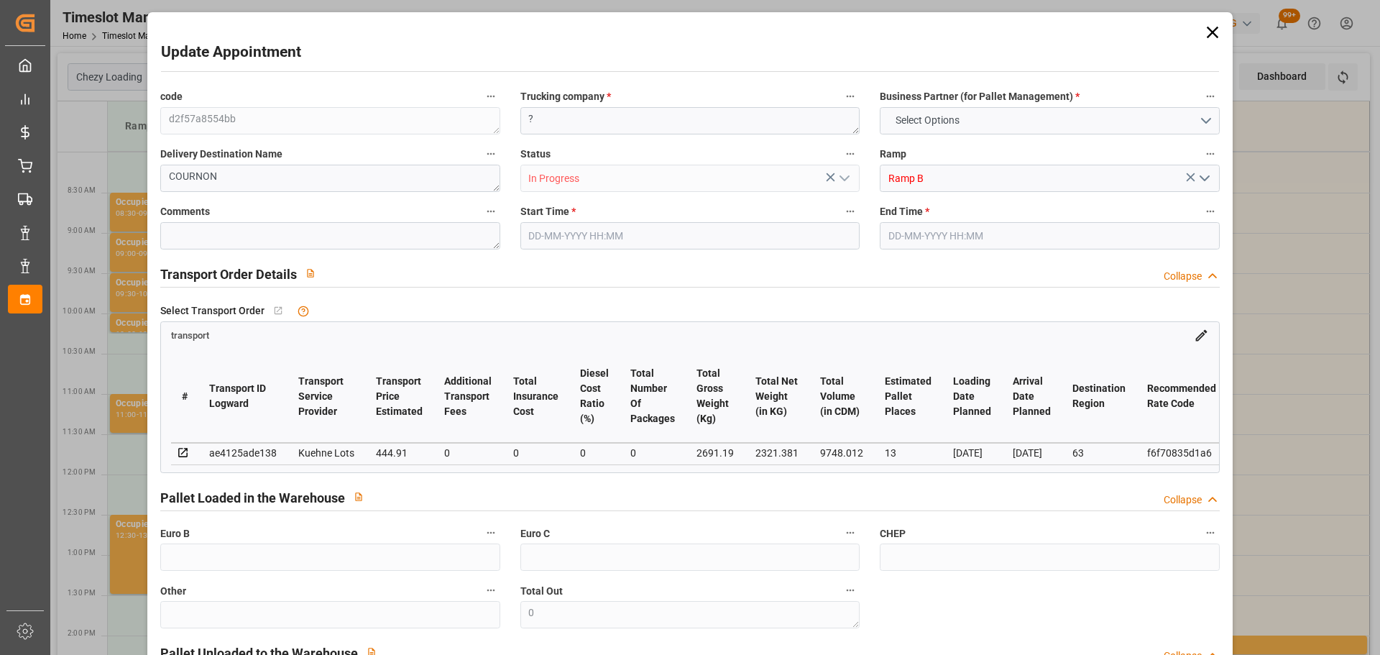
type input "9748.012"
type input "63"
type input "4"
type input "574"
type input "40"
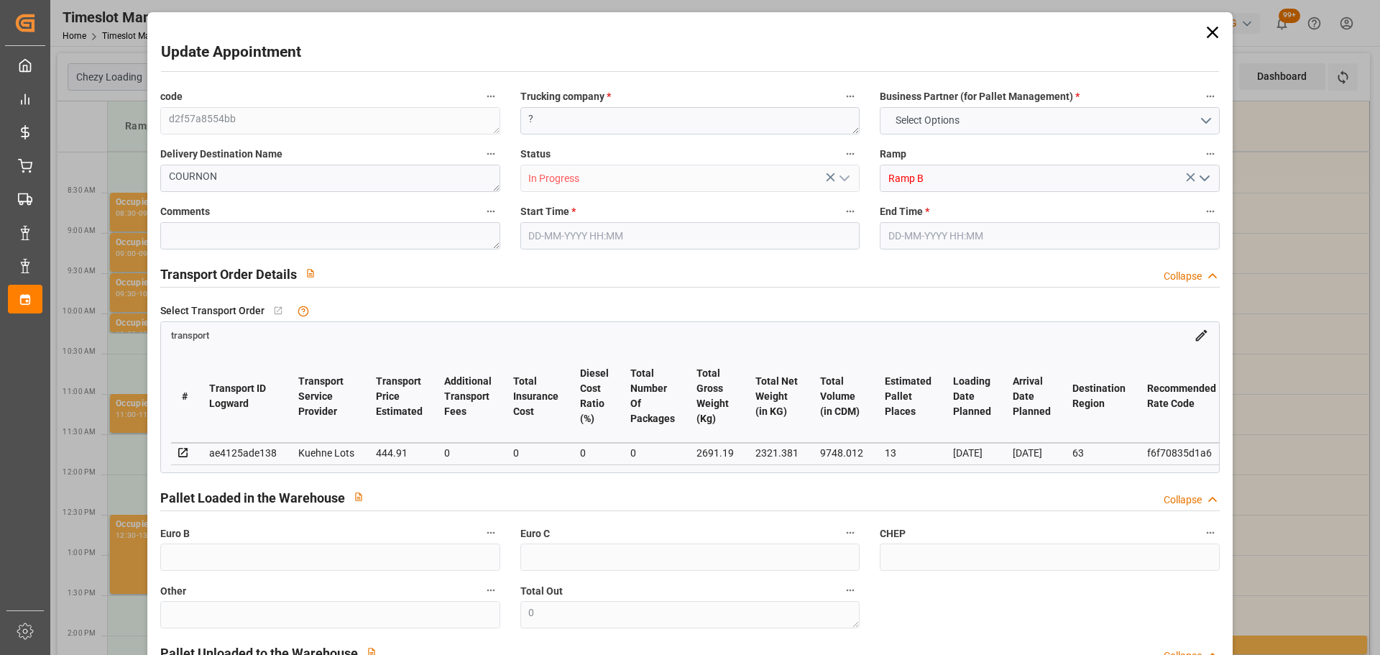
type input "101"
type input "2691.19"
type input "0"
type input "4710.8598"
type input "0"
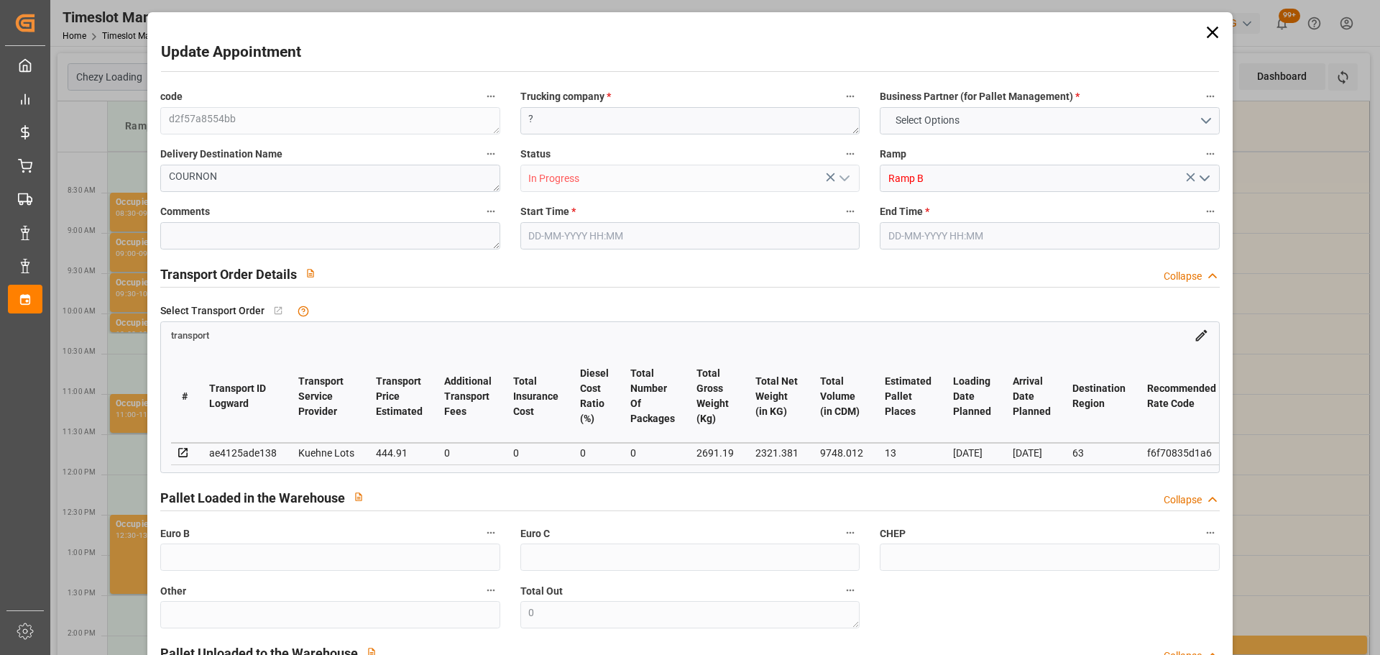
type input "0"
type input "21"
type input "35"
type input "[DATE] 08:30"
type input "[DATE] 08:45"
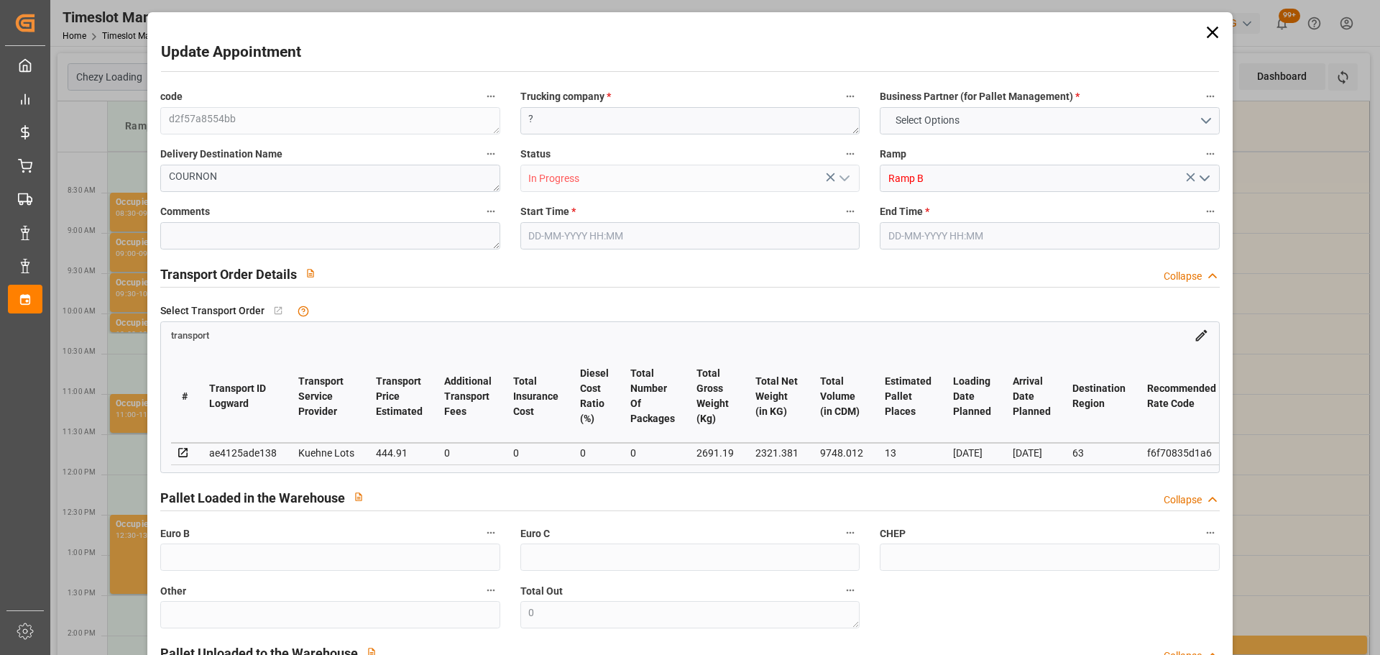
type input "[DATE] 12:58"
type input "[DATE] 11:29"
type input "[DATE]"
click at [557, 232] on input "[DATE] 08:30" at bounding box center [690, 235] width 339 height 27
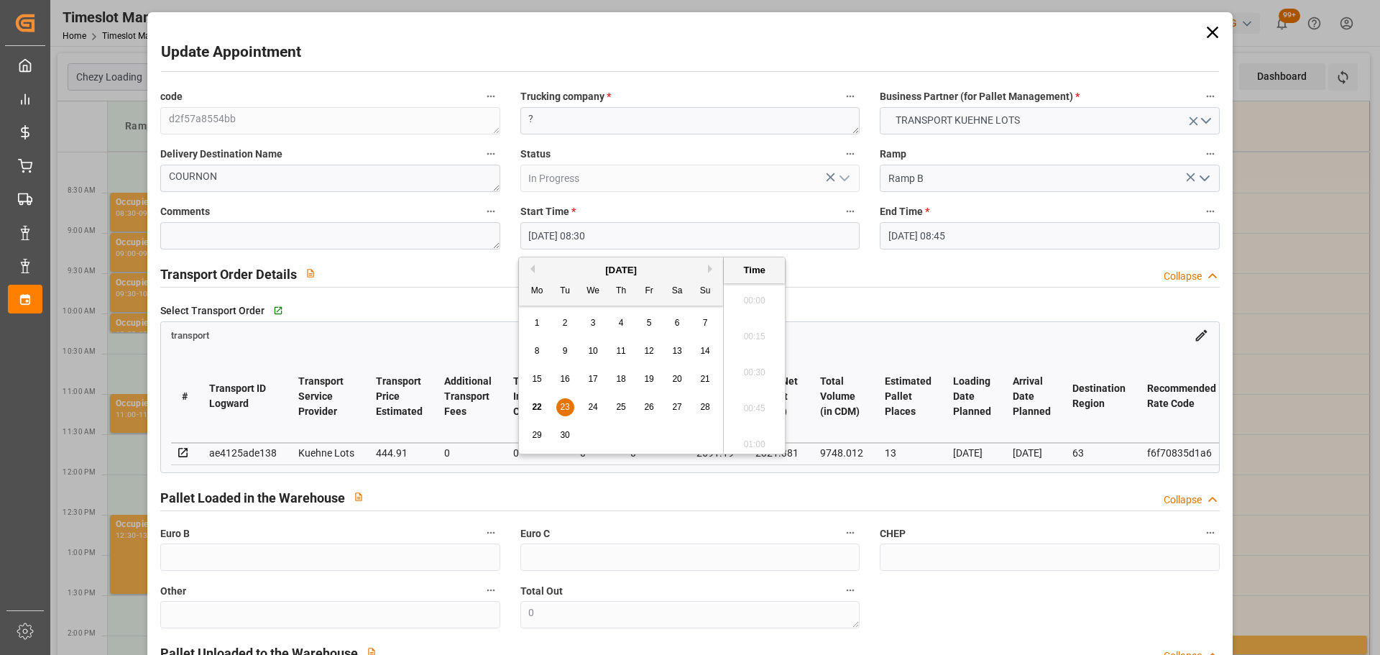
scroll to position [1155, 0]
drag, startPoint x: 564, startPoint y: 396, endPoint x: 572, endPoint y: 405, distance: 11.7
click at [569, 403] on div "22 23 24 25 26 27 28" at bounding box center [621, 407] width 196 height 28
click at [563, 413] on div "23" at bounding box center [565, 407] width 18 height 17
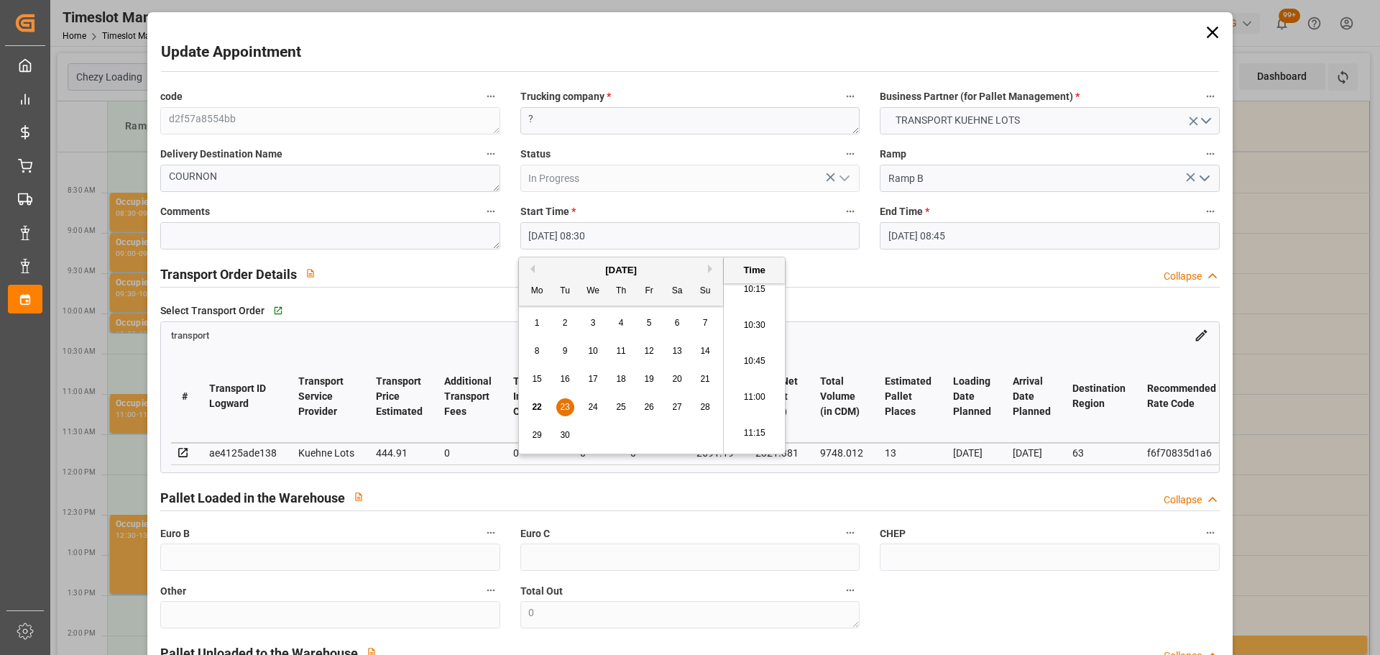
scroll to position [1515, 0]
click at [762, 329] on li "10:45" at bounding box center [754, 332] width 61 height 36
type input "[DATE] 10:45"
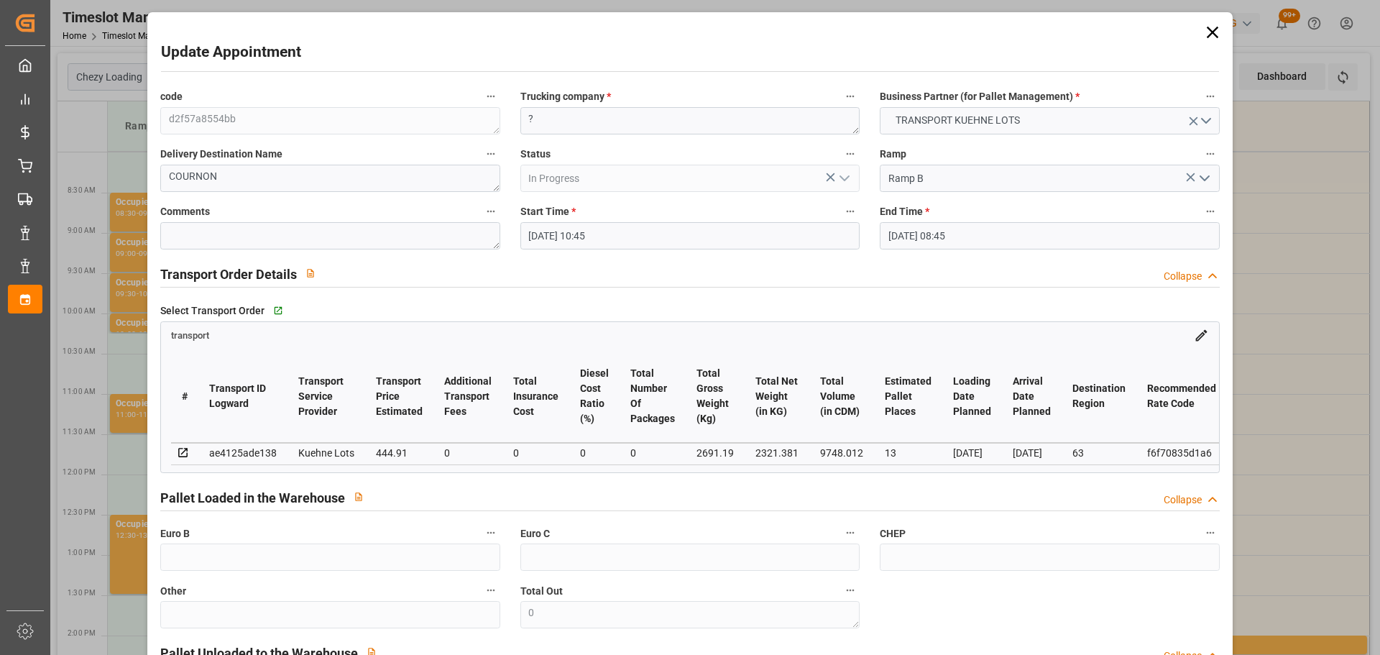
click at [911, 240] on input "[DATE] 08:45" at bounding box center [1049, 235] width 339 height 27
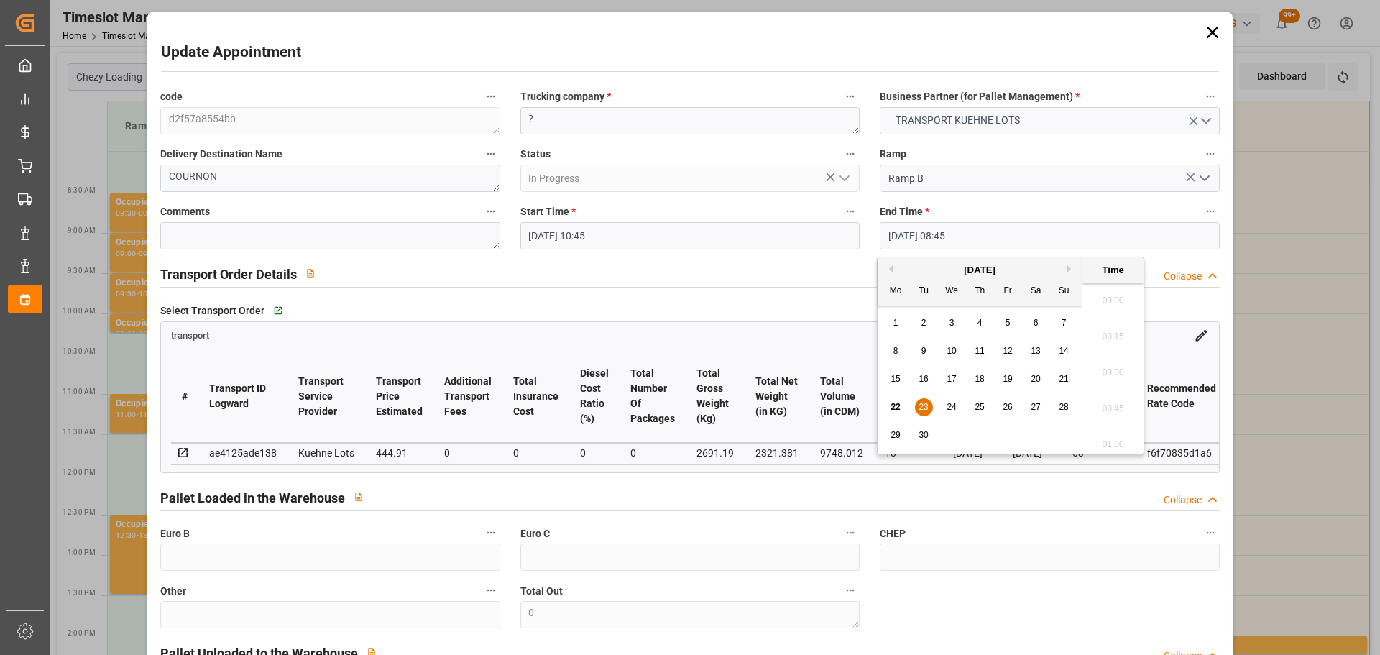
scroll to position [1191, 0]
click at [922, 402] on span "23" at bounding box center [923, 407] width 9 height 10
click at [1112, 402] on li "11:00" at bounding box center [1113, 404] width 61 height 36
type input "[DATE] 11:00"
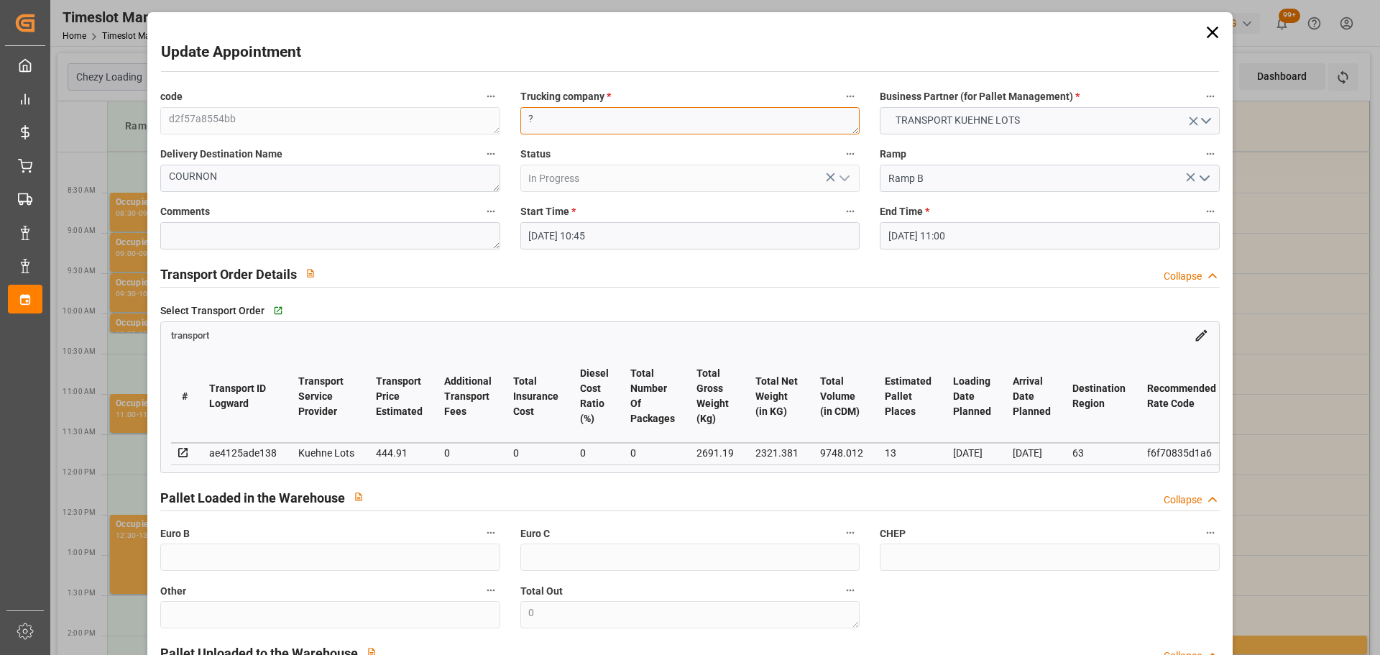
click at [595, 119] on textarea "?" at bounding box center [690, 120] width 339 height 27
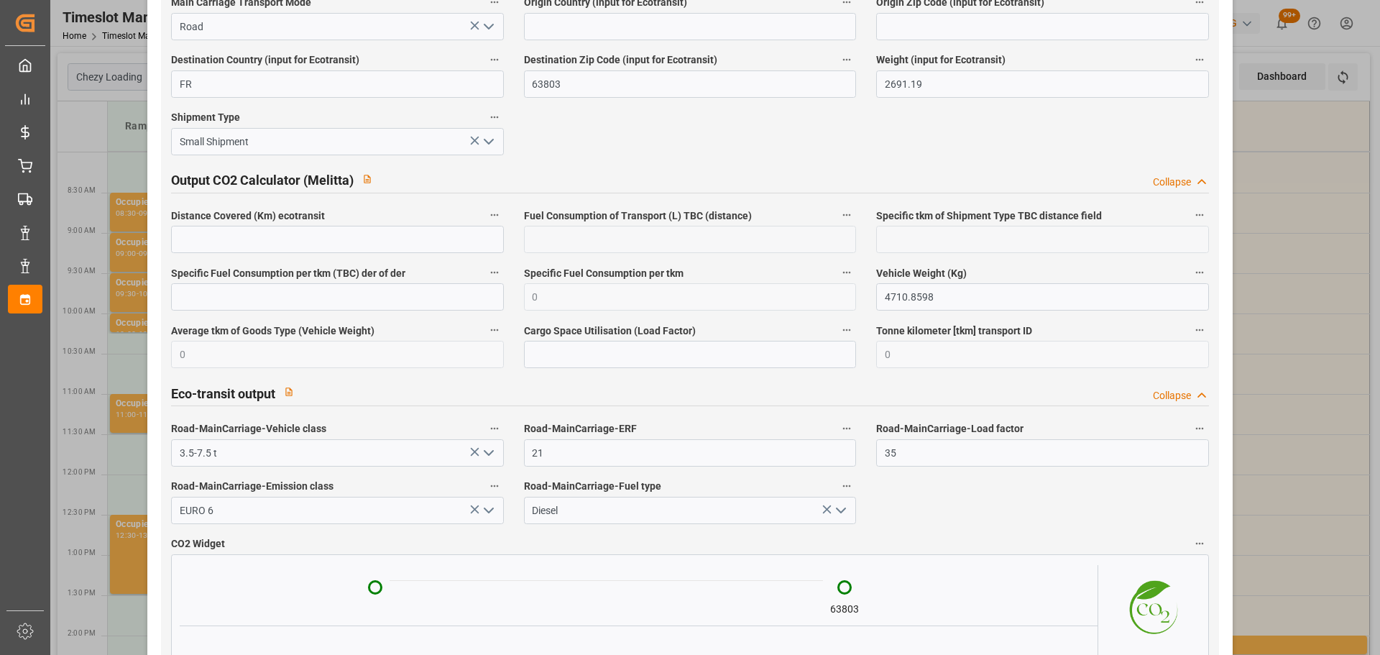
scroll to position [2415, 0]
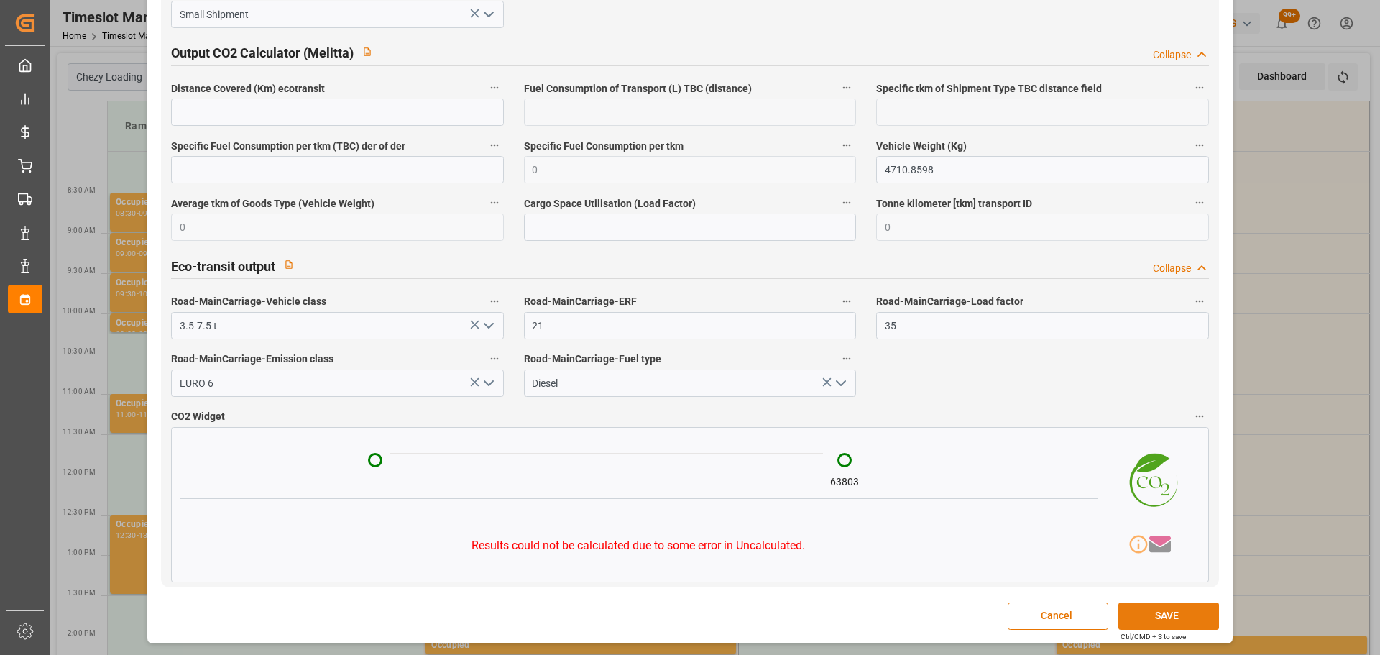
type textarea "ZTO"
click at [1160, 608] on button "SAVE" at bounding box center [1169, 616] width 101 height 27
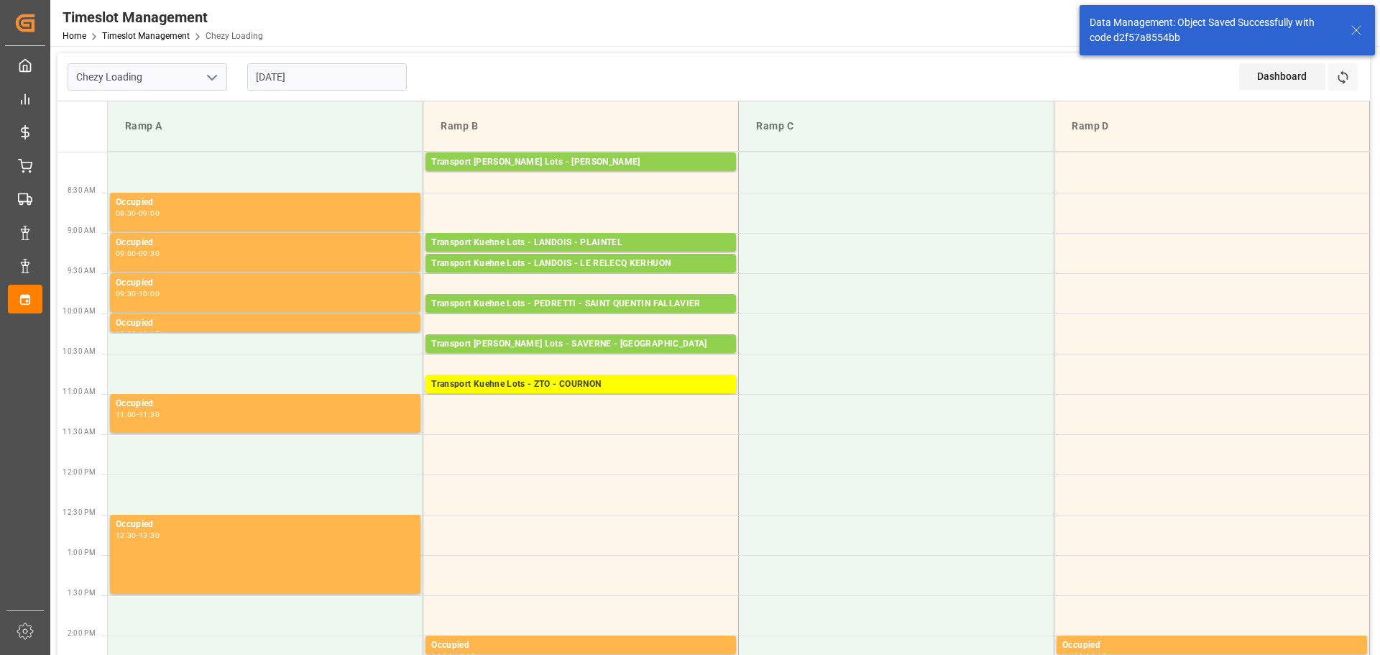
click at [308, 70] on input "[DATE]" at bounding box center [327, 76] width 160 height 27
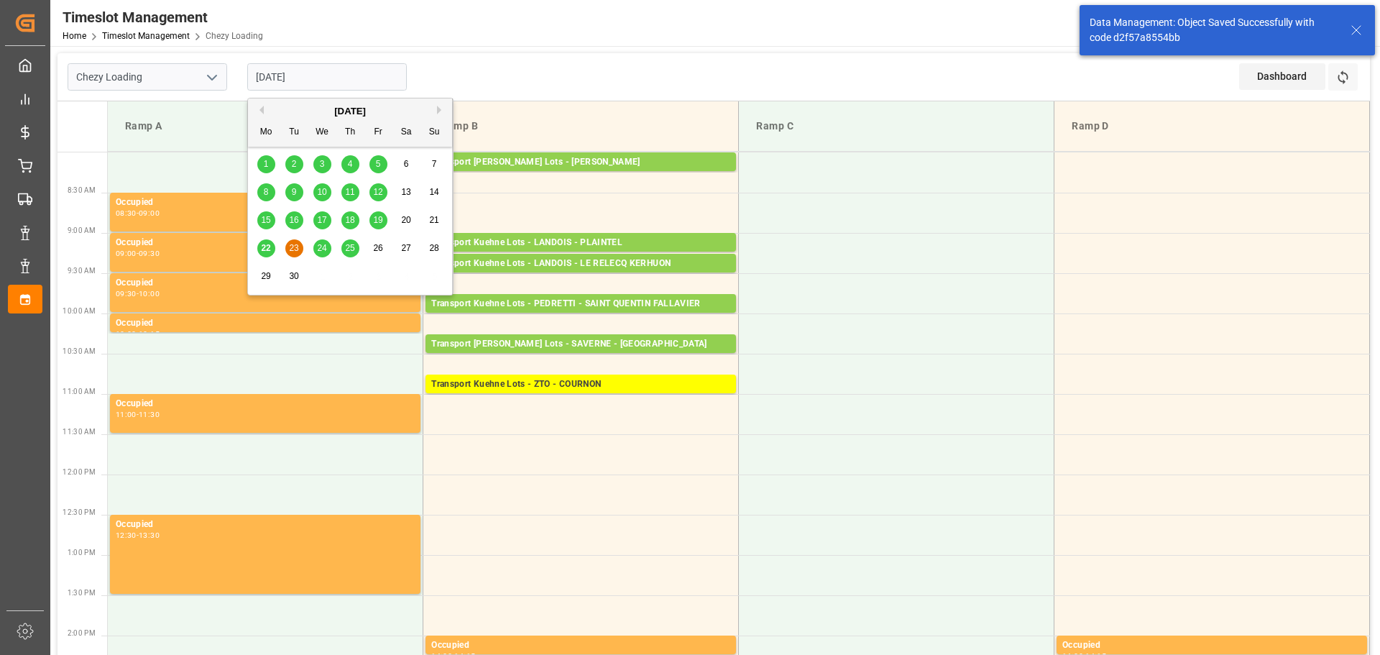
click at [265, 247] on span "22" at bounding box center [265, 248] width 9 height 10
type input "[DATE]"
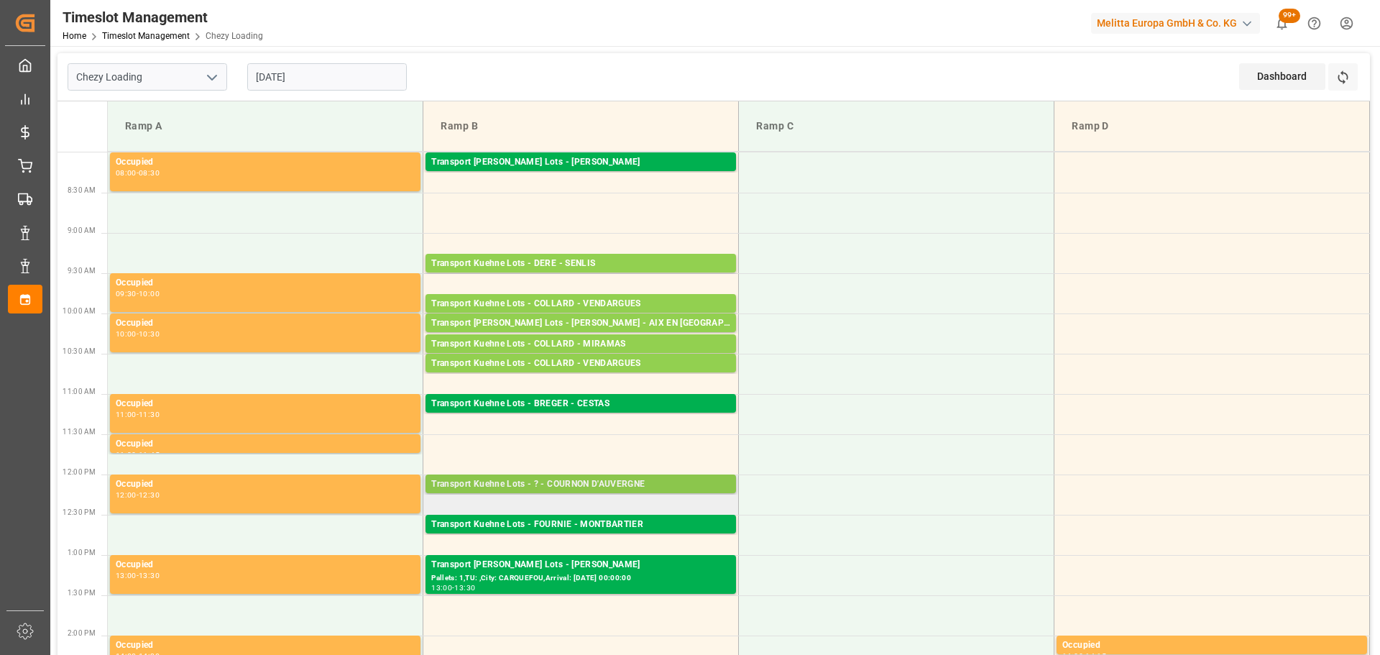
click at [589, 485] on div "Transport Kuehne Lots - ? - COURNON D'AUVERGNE" at bounding box center [580, 484] width 299 height 14
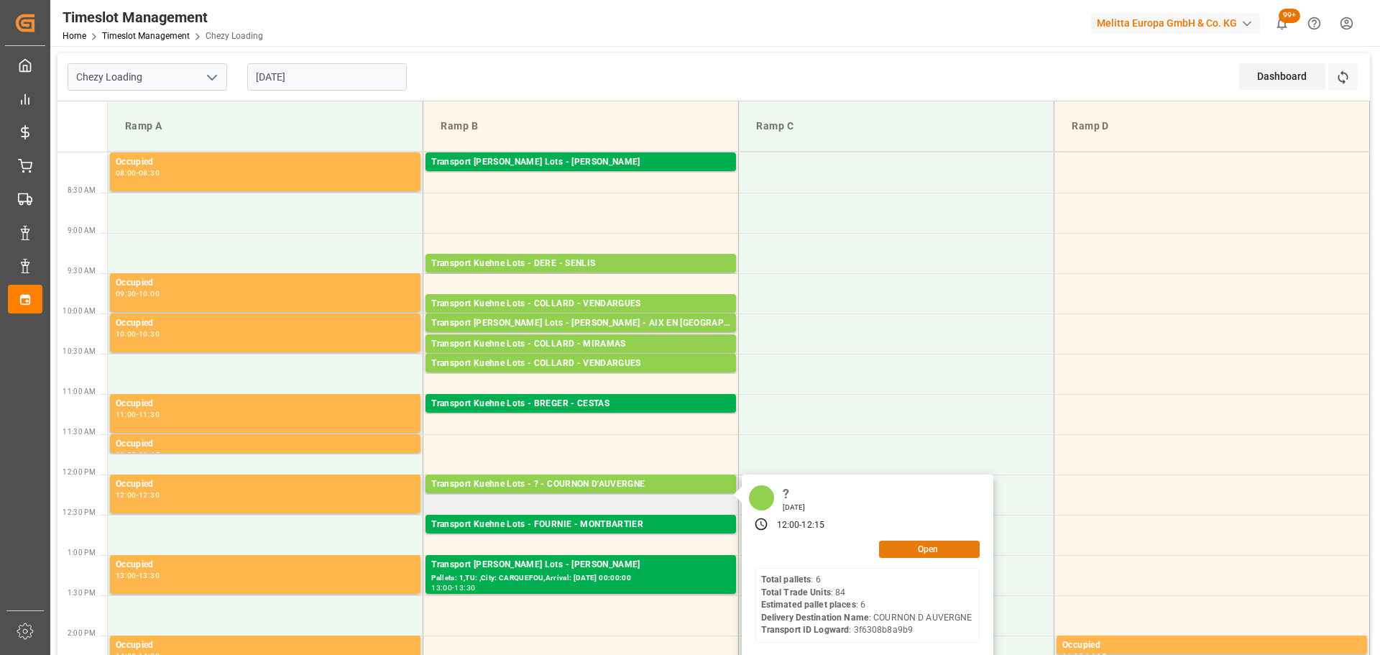
click at [948, 548] on button "Open" at bounding box center [929, 549] width 101 height 17
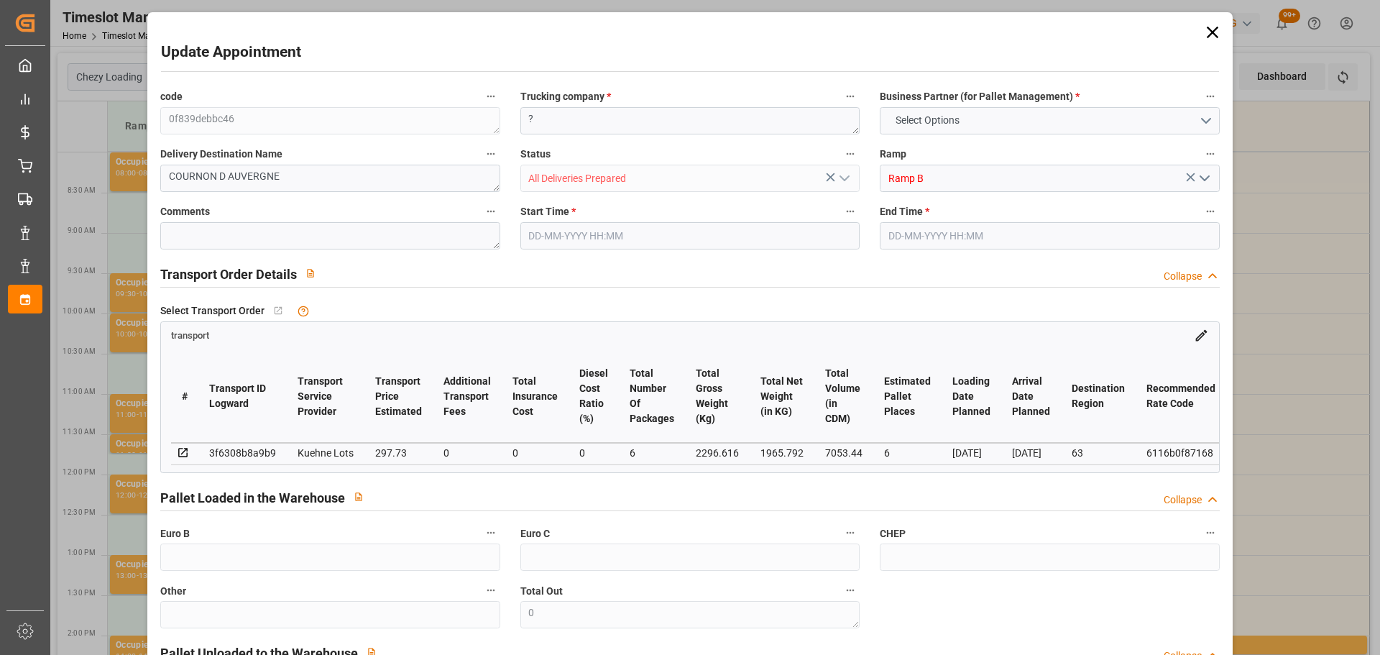
type input "6"
type input "297.73"
type input "0"
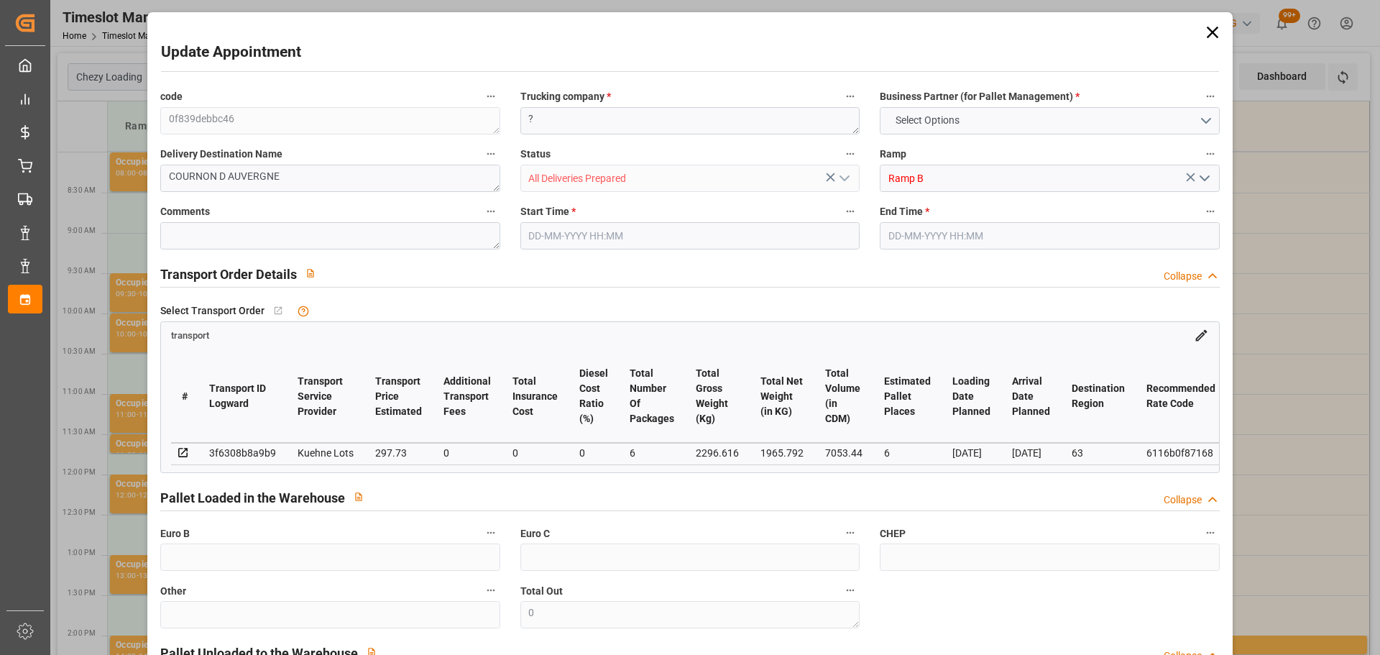
type input "297.73"
type input "0"
type input "6"
type input "1965.792"
type input "2761"
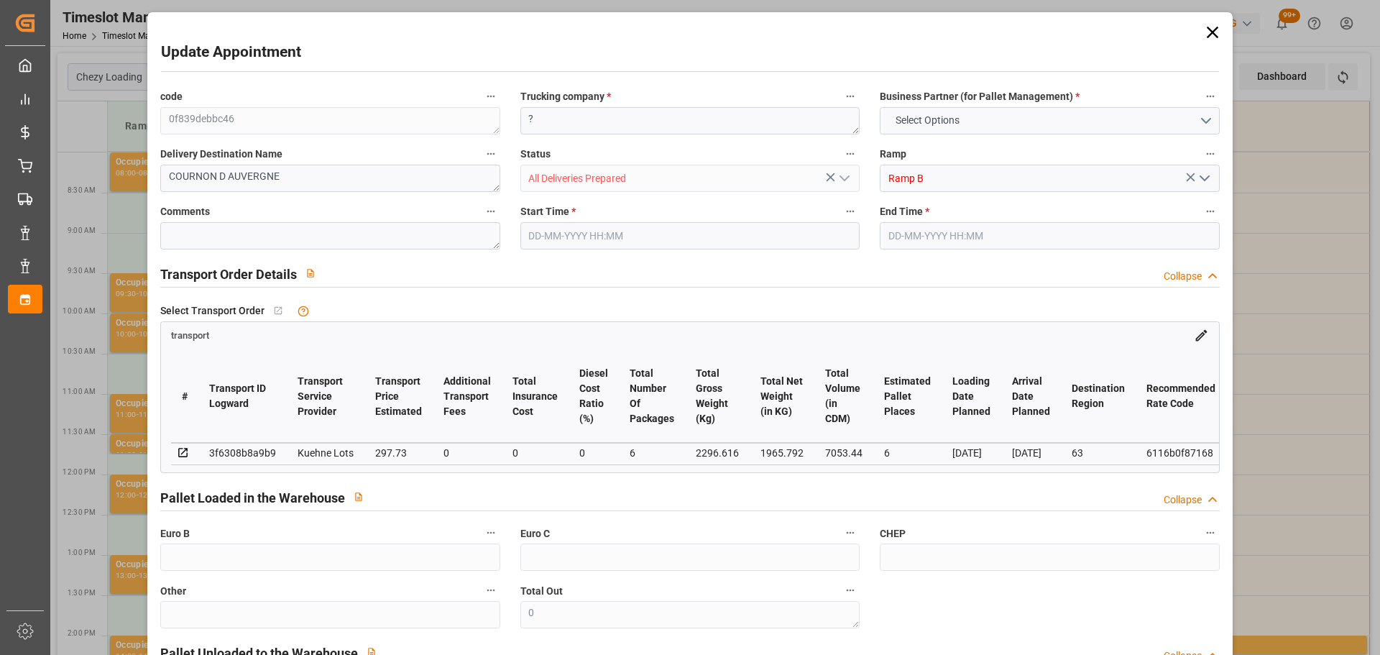
type input "7053.44"
type input "63"
type input "6"
type input "84"
type input "8"
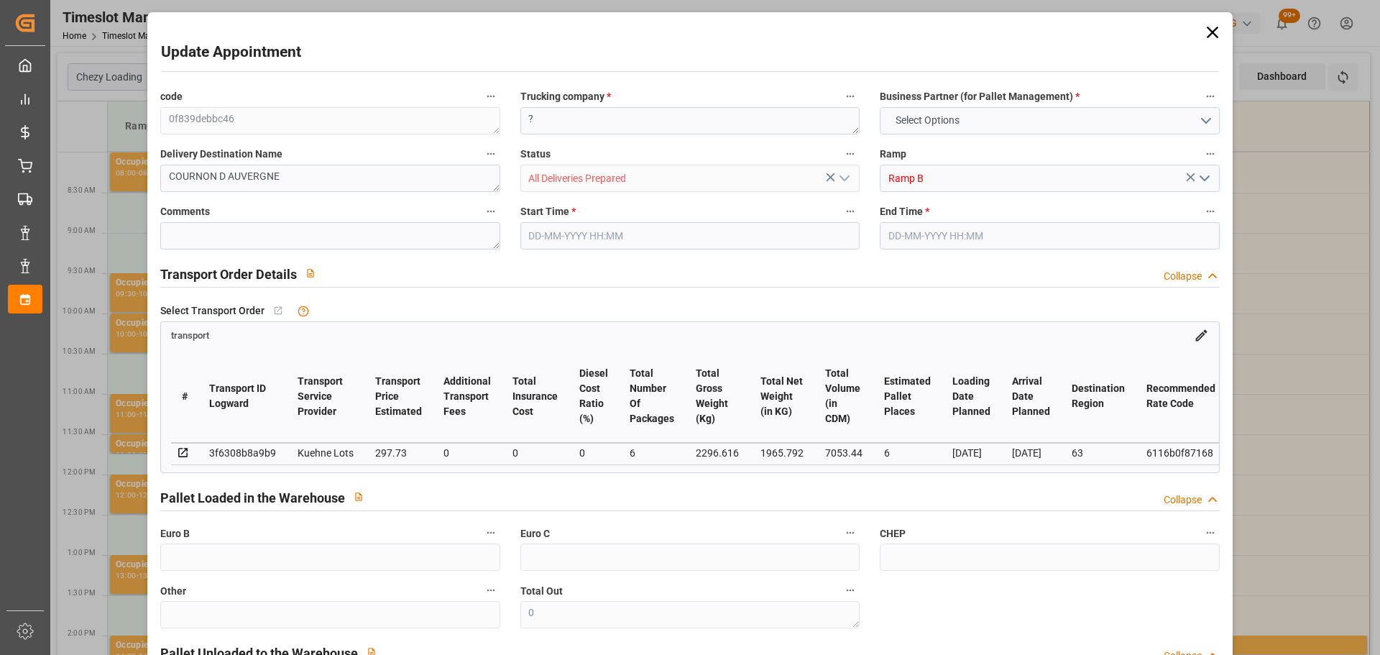
type input "101"
type input "2296.616"
type input "0"
type input "4710.8598"
type input "0"
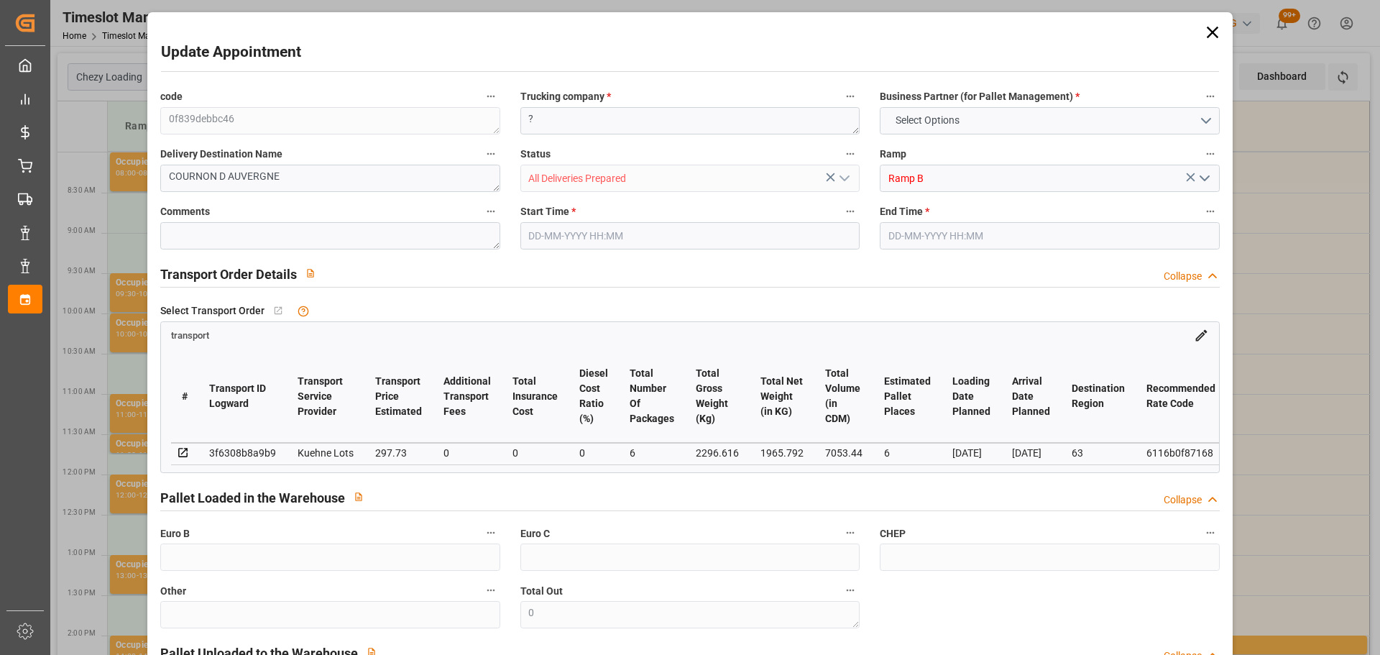
type input "0"
type input "21"
type input "35"
type input "[DATE] 12:00"
type input "[DATE] 12:15"
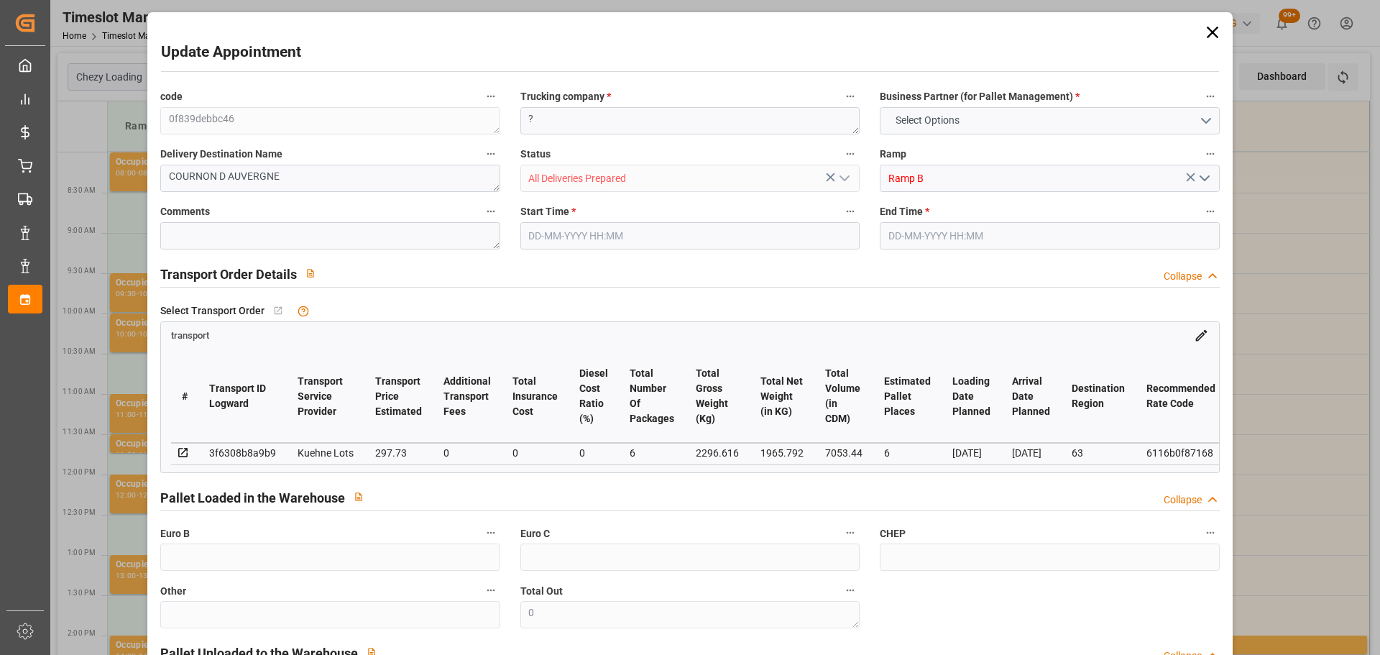
type input "[DATE] 15:58"
type input "[DATE] 11:36"
type input "[DATE]"
click at [551, 232] on input "[DATE] 12:00" at bounding box center [690, 235] width 339 height 27
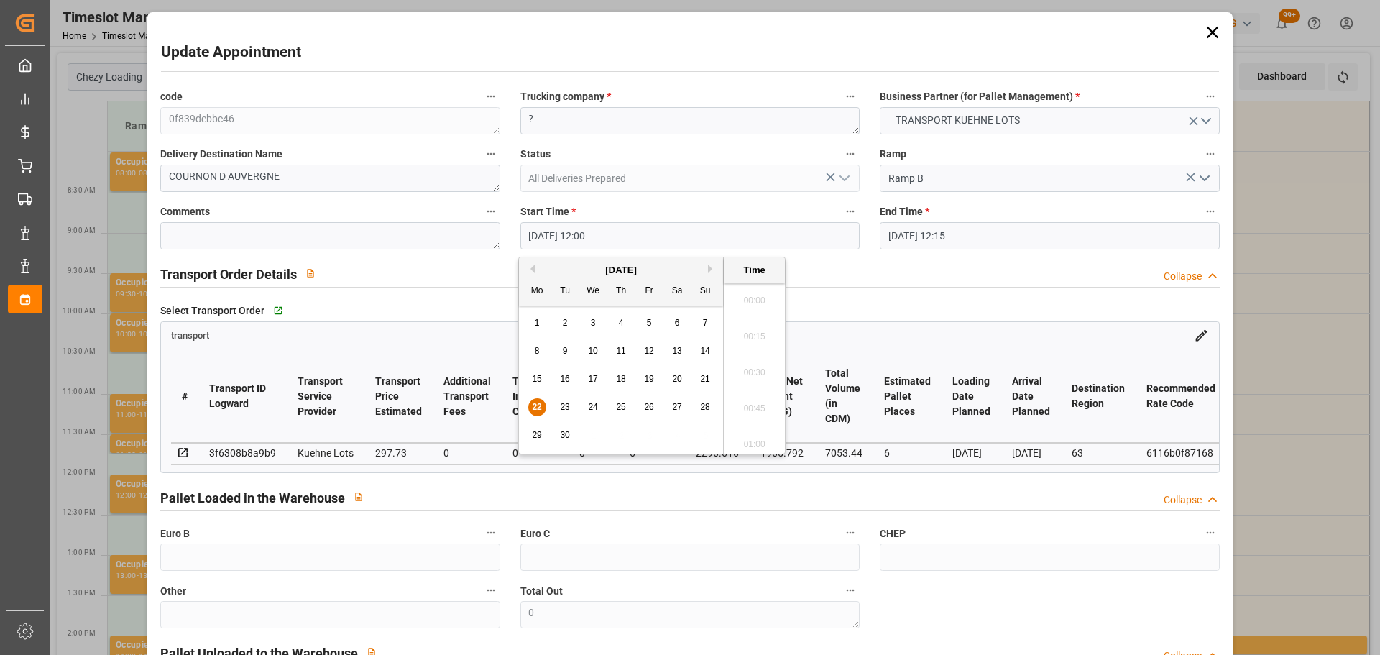
scroll to position [1659, 0]
click at [563, 400] on div "23" at bounding box center [565, 407] width 18 height 17
click at [758, 290] on li "11:00" at bounding box center [754, 296] width 61 height 36
type input "[DATE] 11:00"
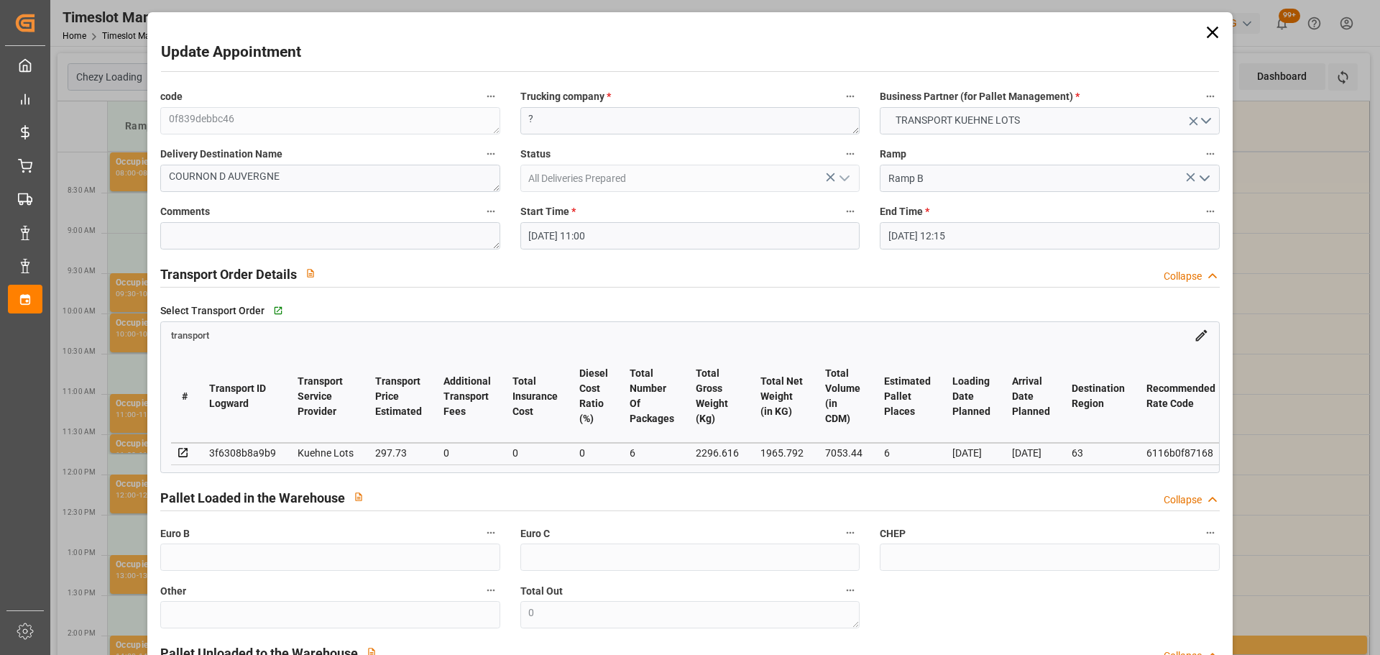
click at [959, 236] on input "[DATE] 12:15" at bounding box center [1049, 235] width 339 height 27
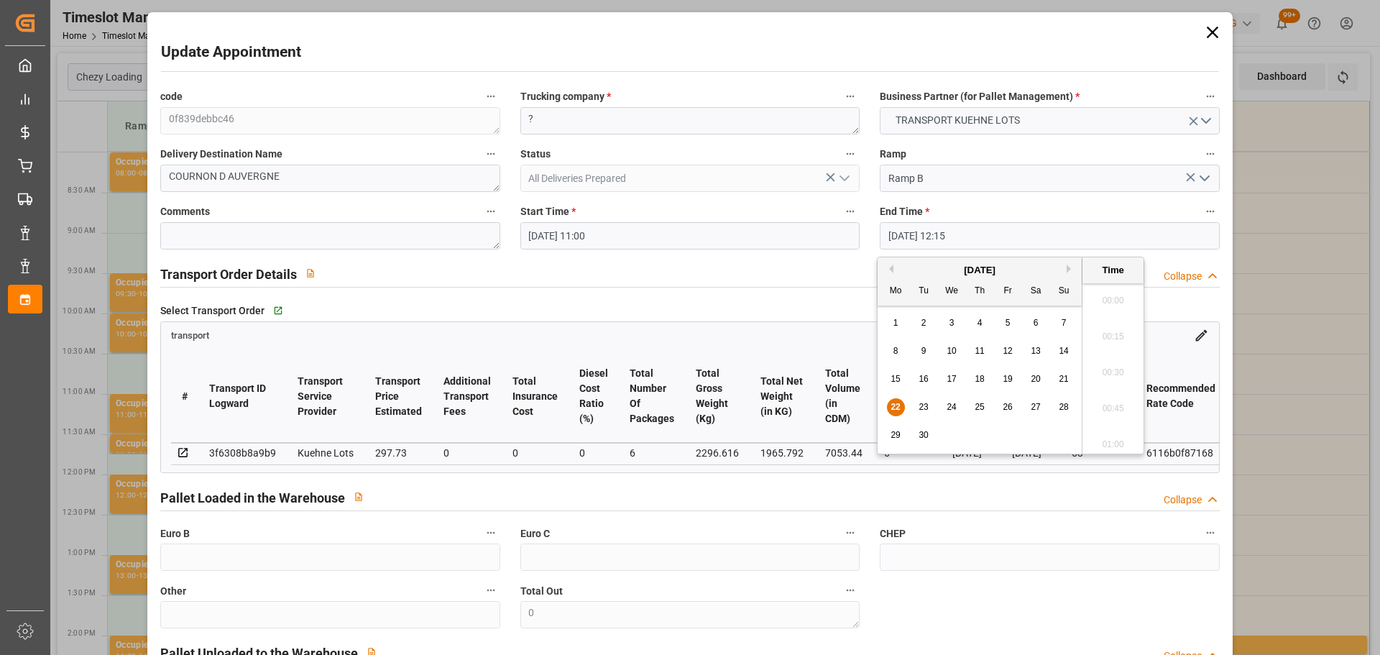
scroll to position [1695, 0]
click at [920, 403] on span "23" at bounding box center [923, 407] width 9 height 10
click at [1112, 441] on li "11:15" at bounding box center [1113, 440] width 61 height 36
type input "[DATE] 11:15"
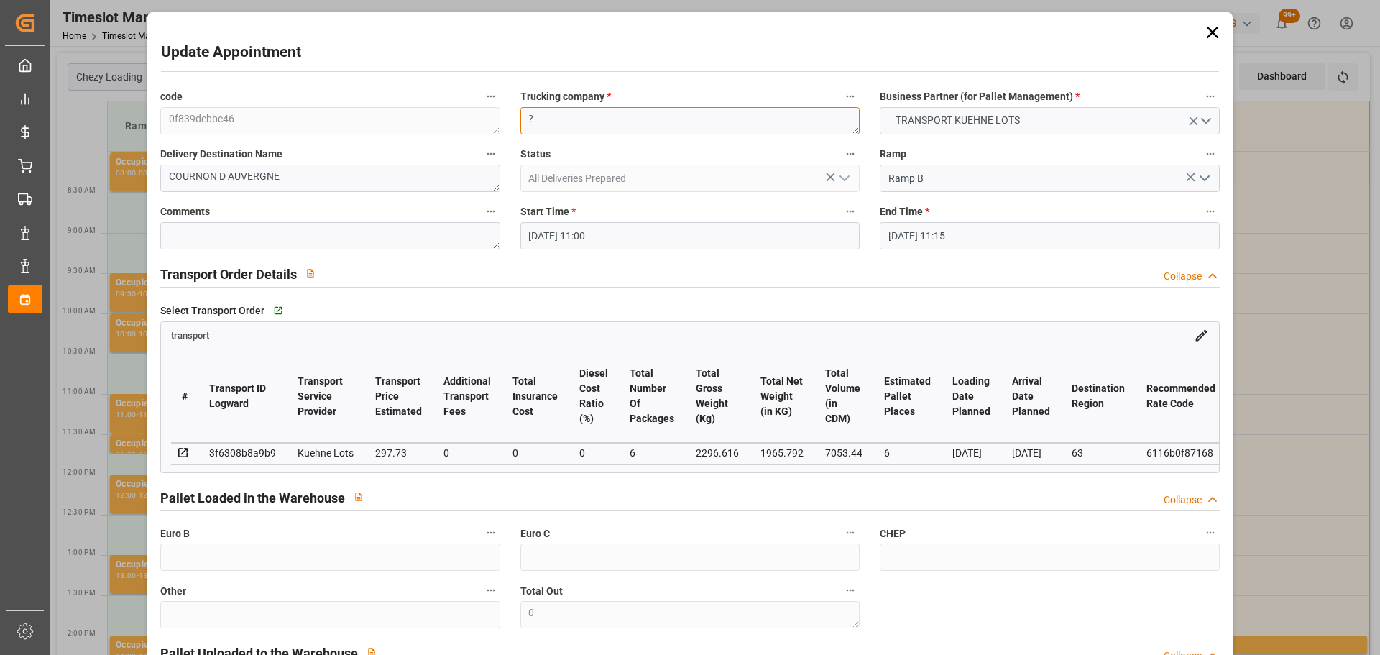
click at [626, 129] on textarea "?" at bounding box center [690, 120] width 339 height 27
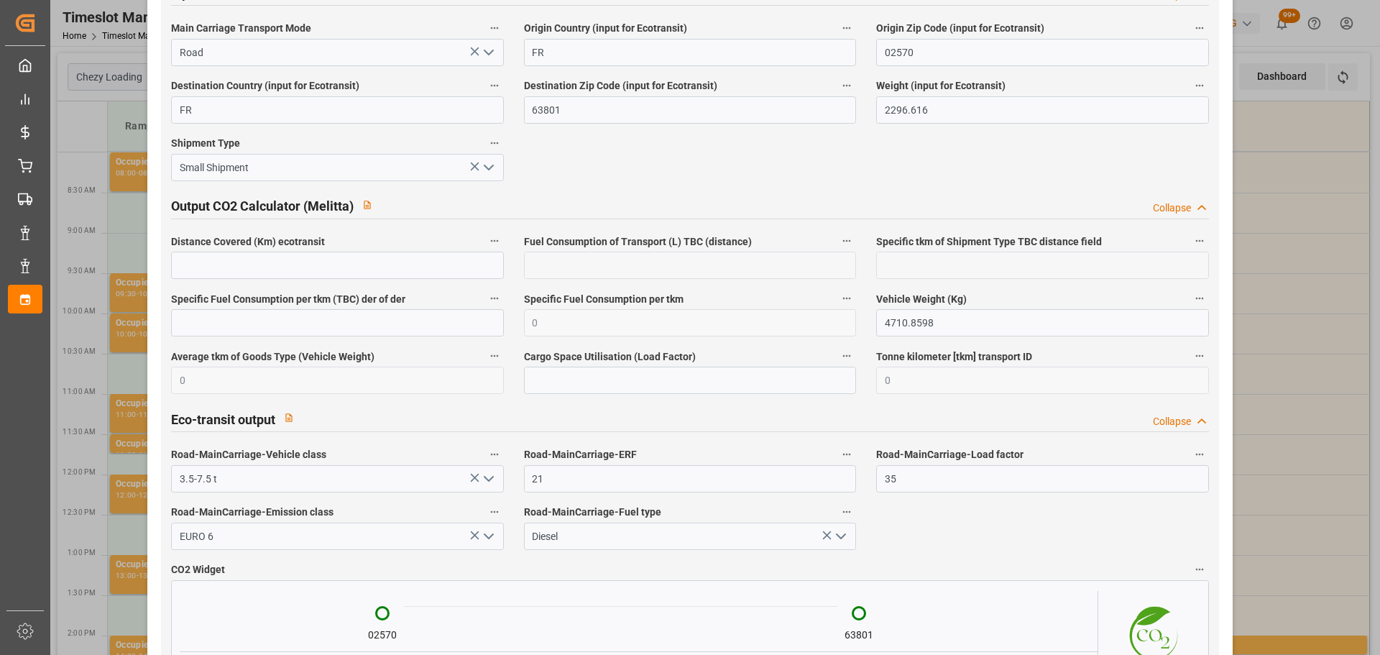
scroll to position [2316, 0]
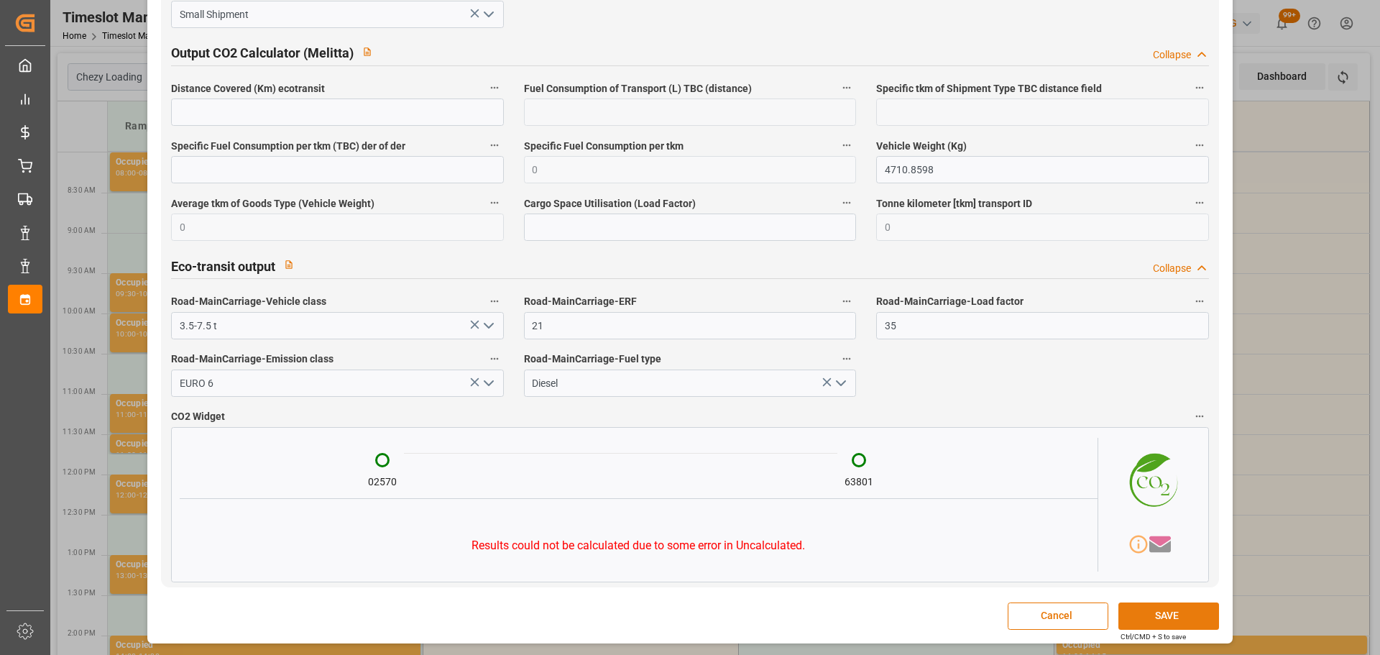
type textarea "ZTO"
click at [1189, 607] on button "SAVE" at bounding box center [1169, 616] width 101 height 27
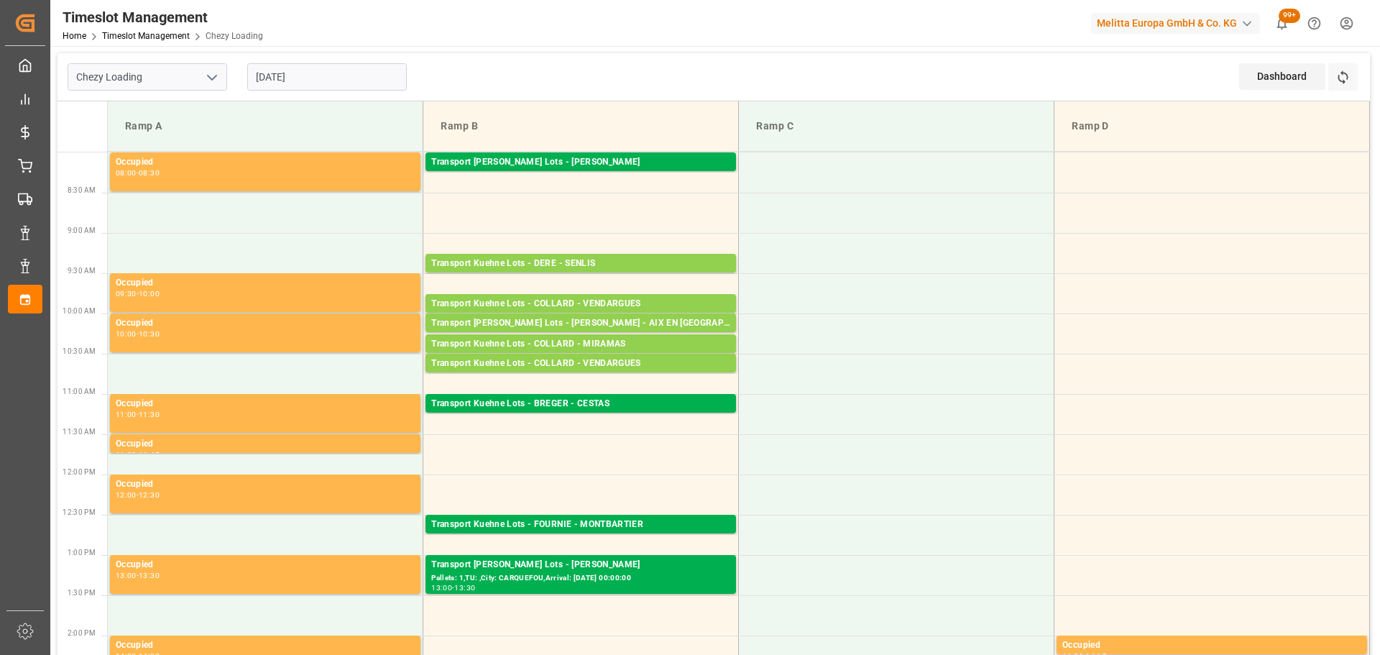
click at [332, 68] on input "[DATE]" at bounding box center [327, 76] width 160 height 27
